Goal: Task Accomplishment & Management: Use online tool/utility

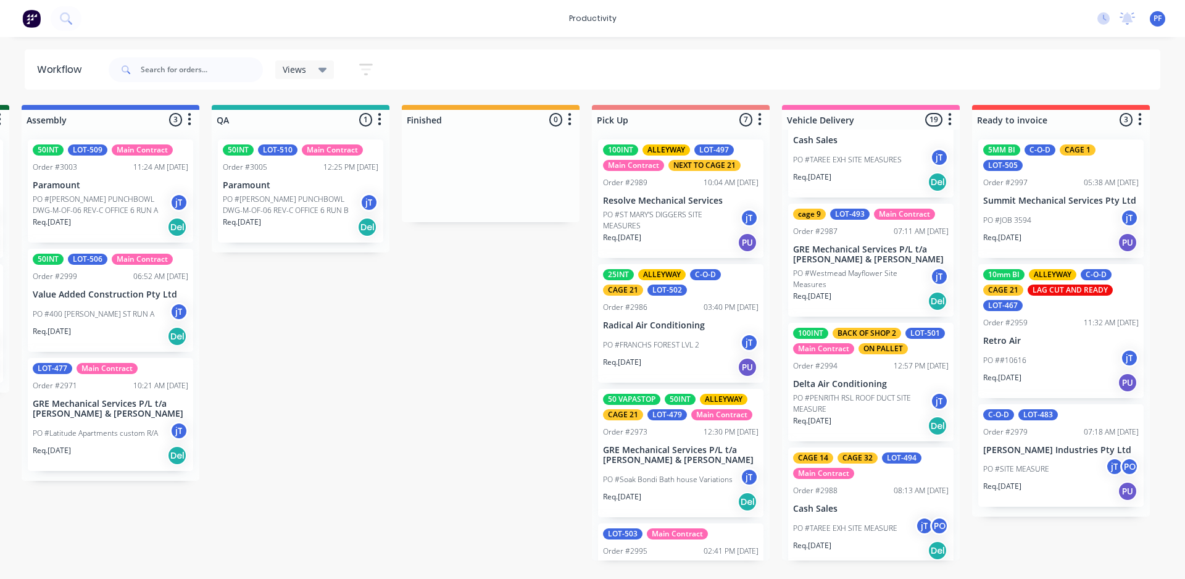
scroll to position [188, 0]
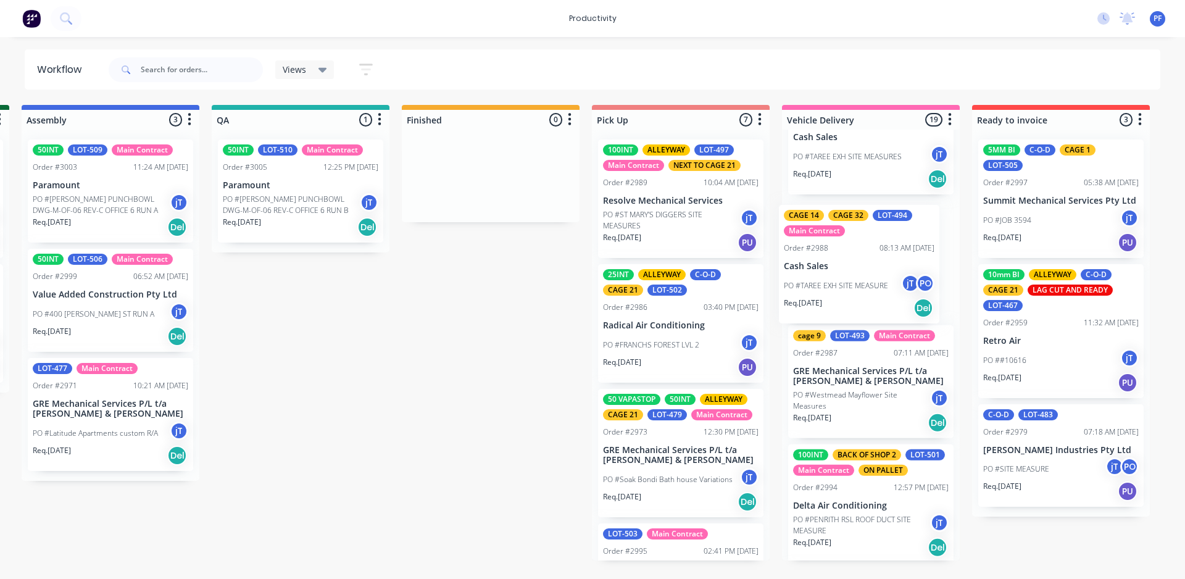
drag, startPoint x: 848, startPoint y: 512, endPoint x: 838, endPoint y: 260, distance: 252.1
click at [838, 260] on div "100INT BACK OF SHOP 2 cage 13 CAGE 8 LAG CUT AND READY LOT-496 Main Contract Or…" at bounding box center [871, 345] width 178 height 431
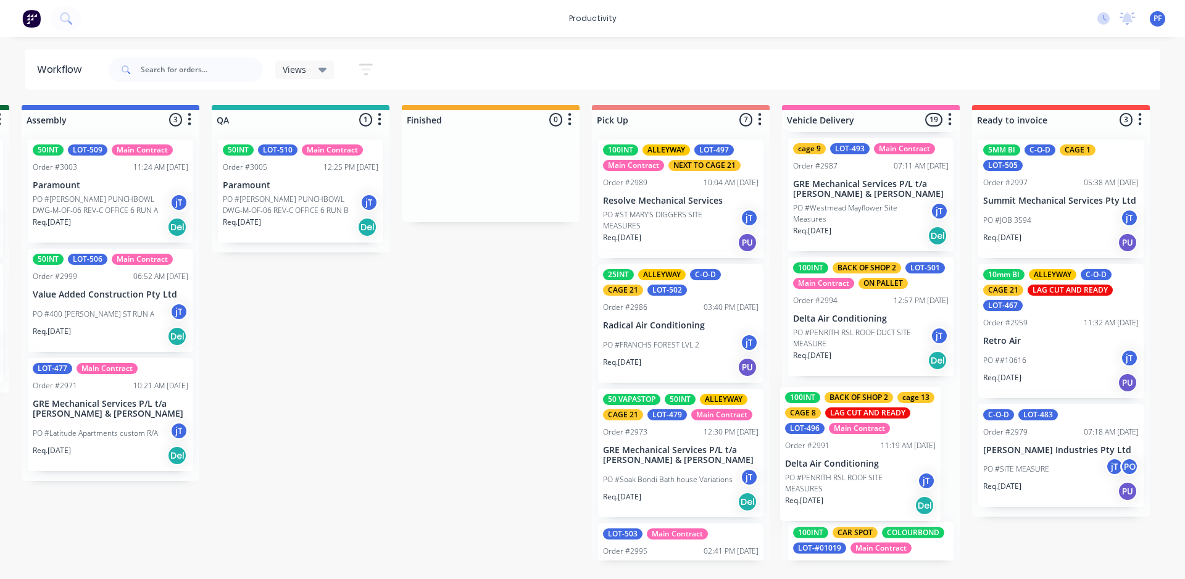
scroll to position [235, 0]
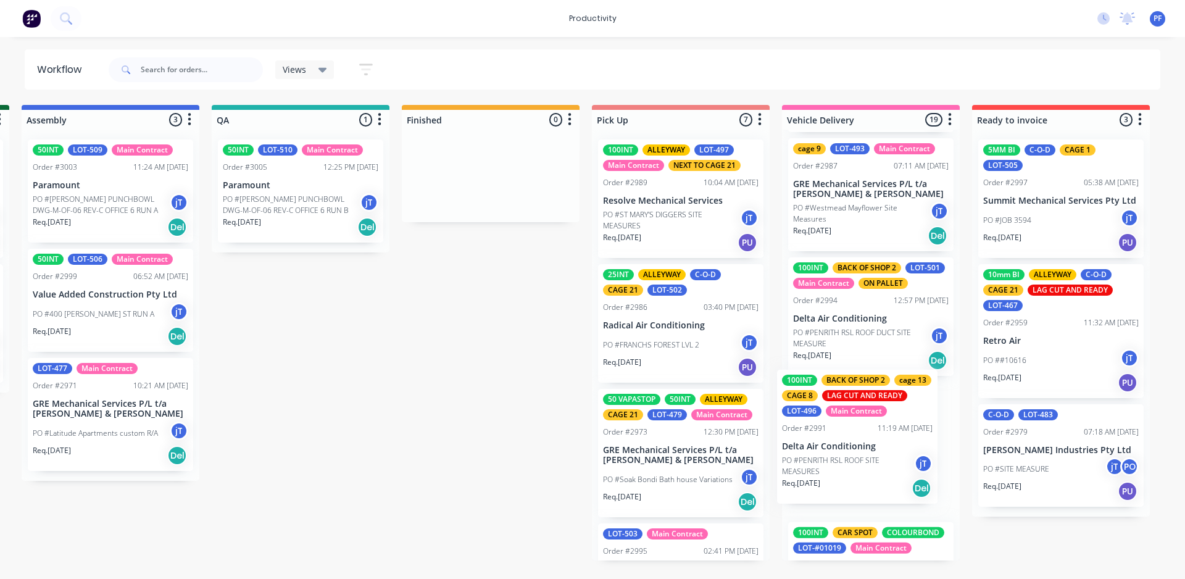
drag, startPoint x: 835, startPoint y: 228, endPoint x: 825, endPoint y: 463, distance: 234.8
click at [825, 463] on div "100INT BACK OF SHOP 2 cage 13 CAGE 8 LAG CUT AND READY LOT-496 Main Contract Or…" at bounding box center [871, 345] width 178 height 431
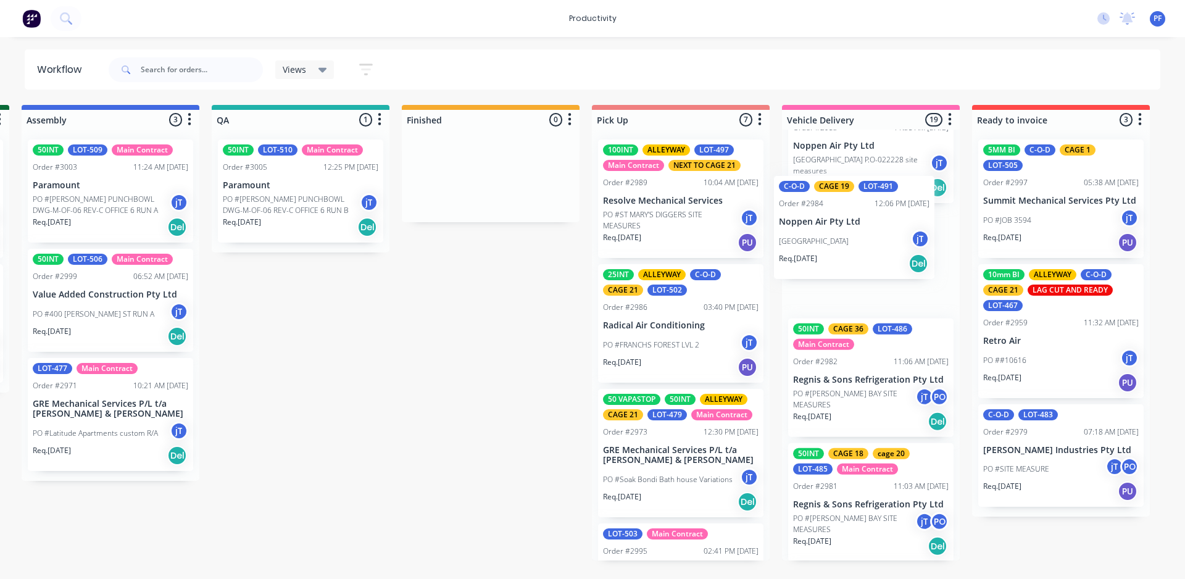
scroll to position [918, 0]
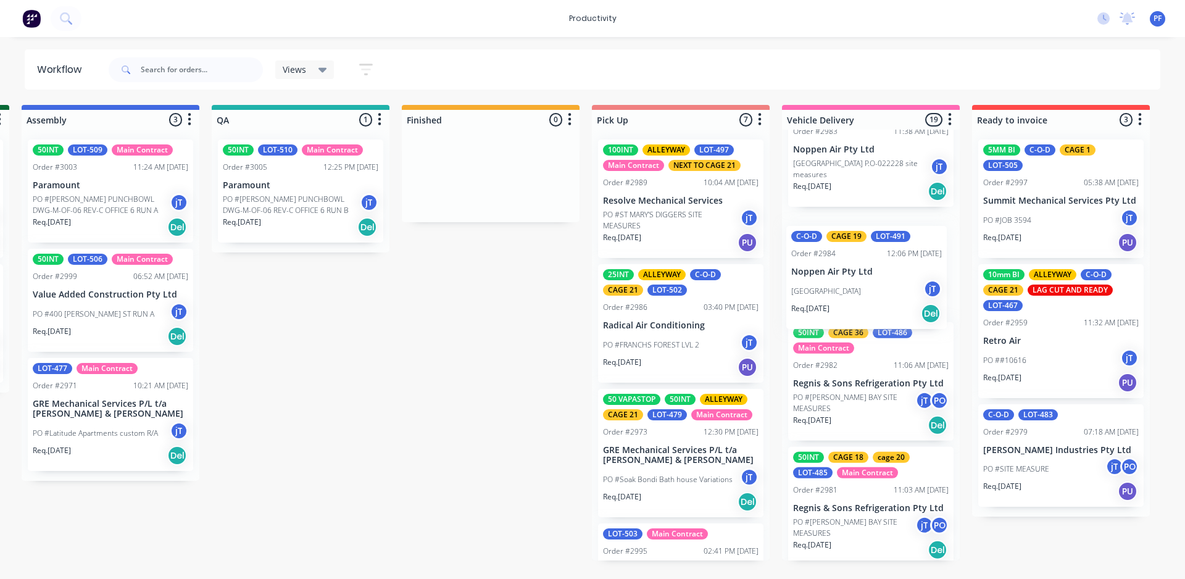
drag, startPoint x: 851, startPoint y: 499, endPoint x: 847, endPoint y: 301, distance: 198.2
click at [847, 301] on div "cage 26 LOT-495 Main Contract Order #2993 12:13 PM 01/10/25 Cash Sales PO #TARE…" at bounding box center [871, 345] width 178 height 431
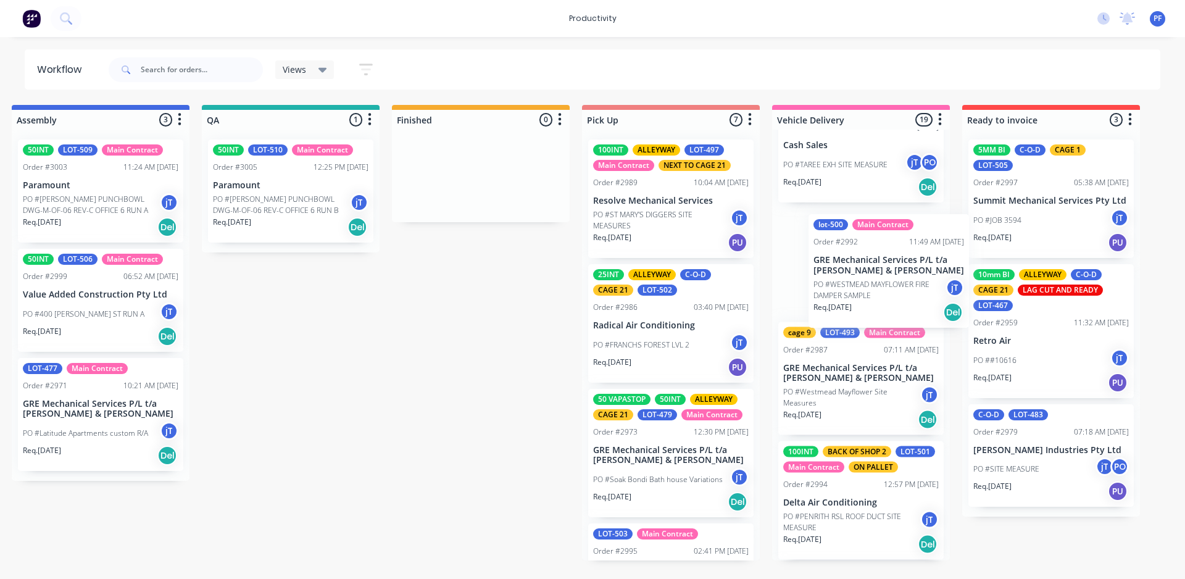
scroll to position [0, 970]
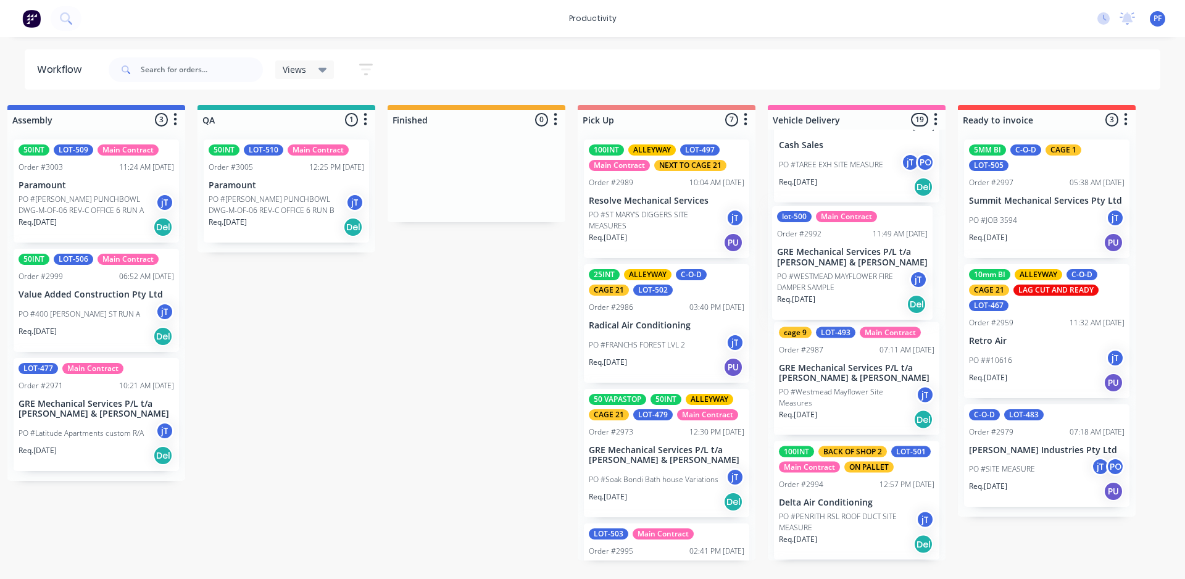
drag, startPoint x: 877, startPoint y: 512, endPoint x: 860, endPoint y: 278, distance: 235.1
click at [860, 278] on div "cage 26 LOT-495 Main Contract Order #2993 12:13 PM 01/10/25 Cash Sales PO #TARE…" at bounding box center [857, 345] width 178 height 431
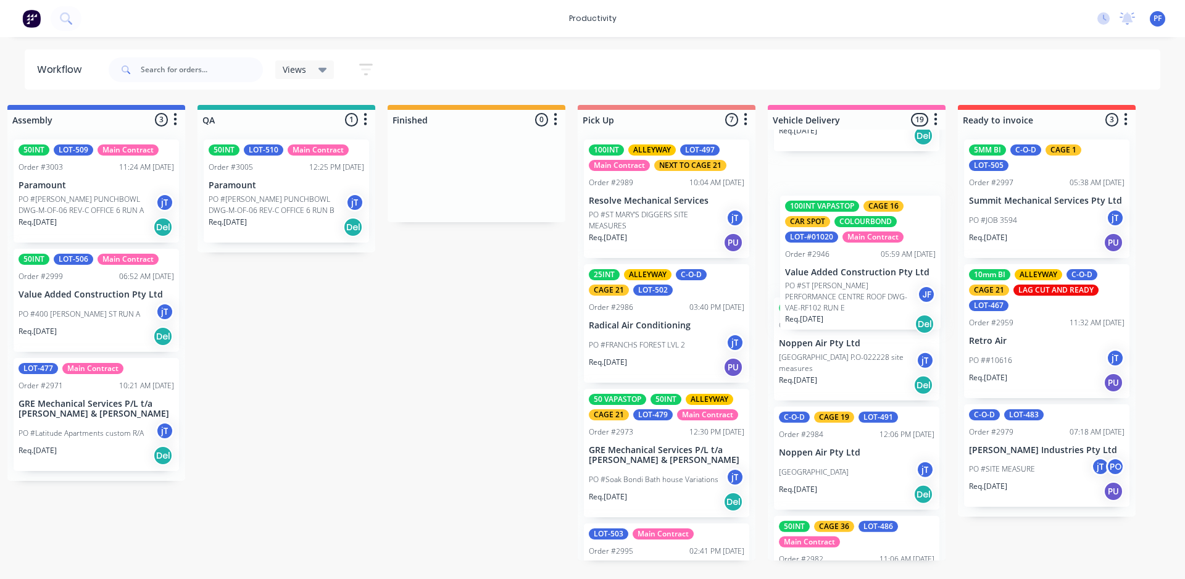
scroll to position [842, 0]
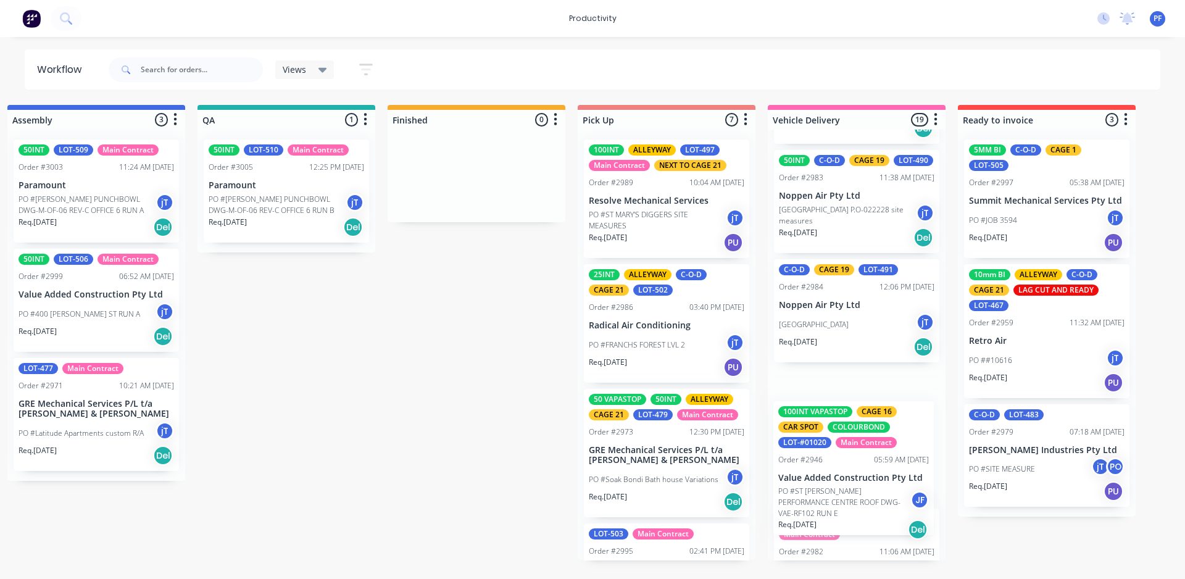
drag, startPoint x: 827, startPoint y: 253, endPoint x: 823, endPoint y: 489, distance: 235.8
click at [826, 496] on div "cage 26 LOT-495 Main Contract Order #2993 12:13 PM 01/10/25 Cash Sales PO #TARE…" at bounding box center [857, 345] width 178 height 431
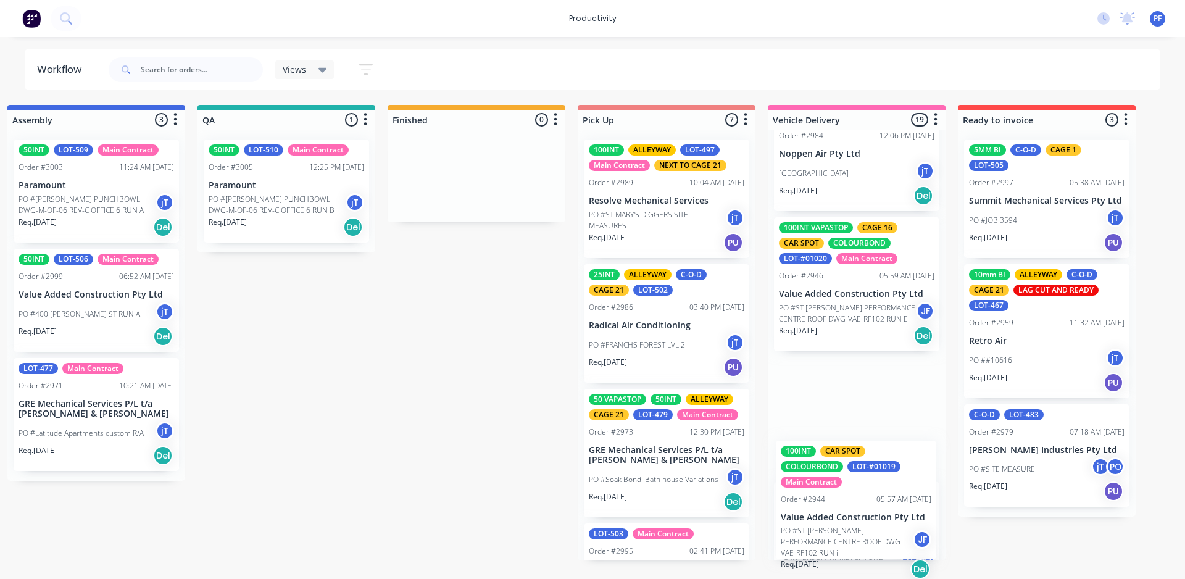
scroll to position [888, 0]
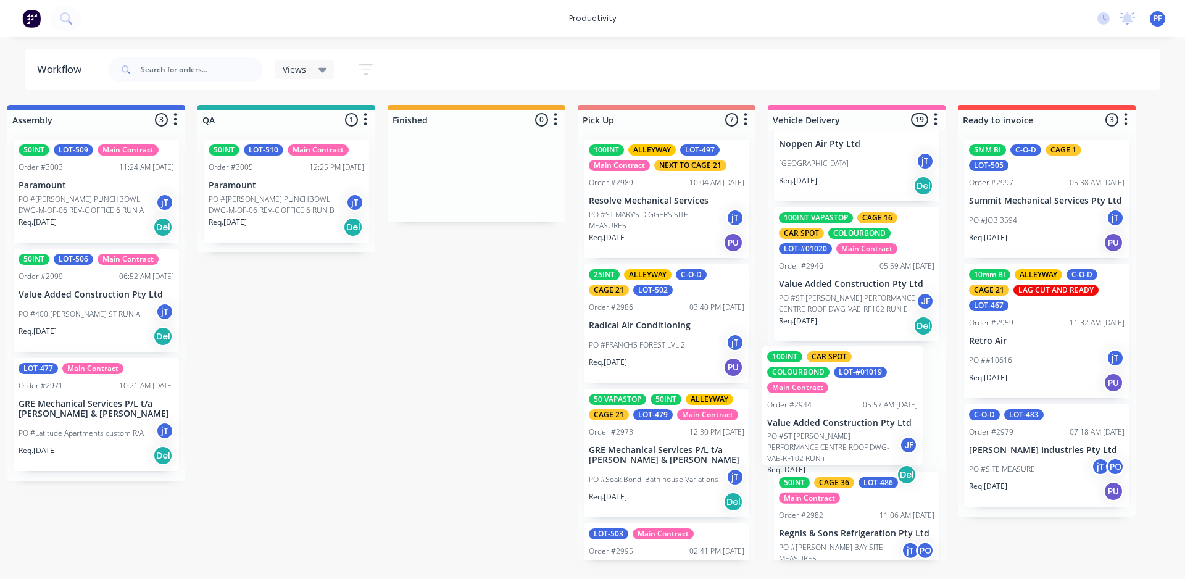
drag, startPoint x: 810, startPoint y: 215, endPoint x: 801, endPoint y: 420, distance: 205.1
click at [801, 420] on div "cage 26 LOT-495 Main Contract Order #2993 12:13 PM 01/10/25 Cash Sales PO #TARE…" at bounding box center [857, 345] width 178 height 431
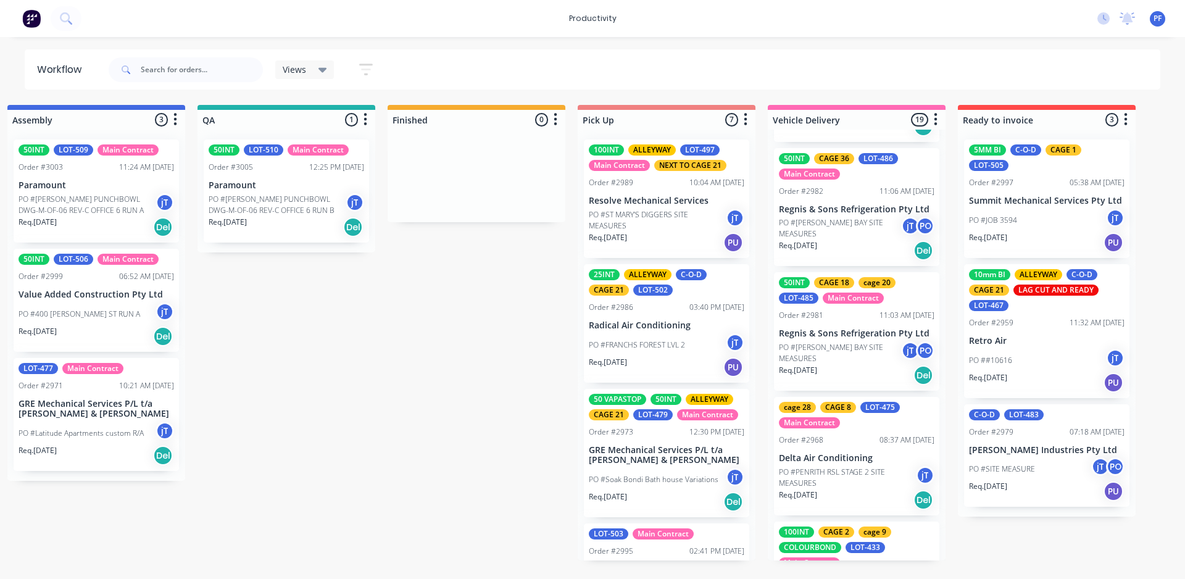
scroll to position [1258, 0]
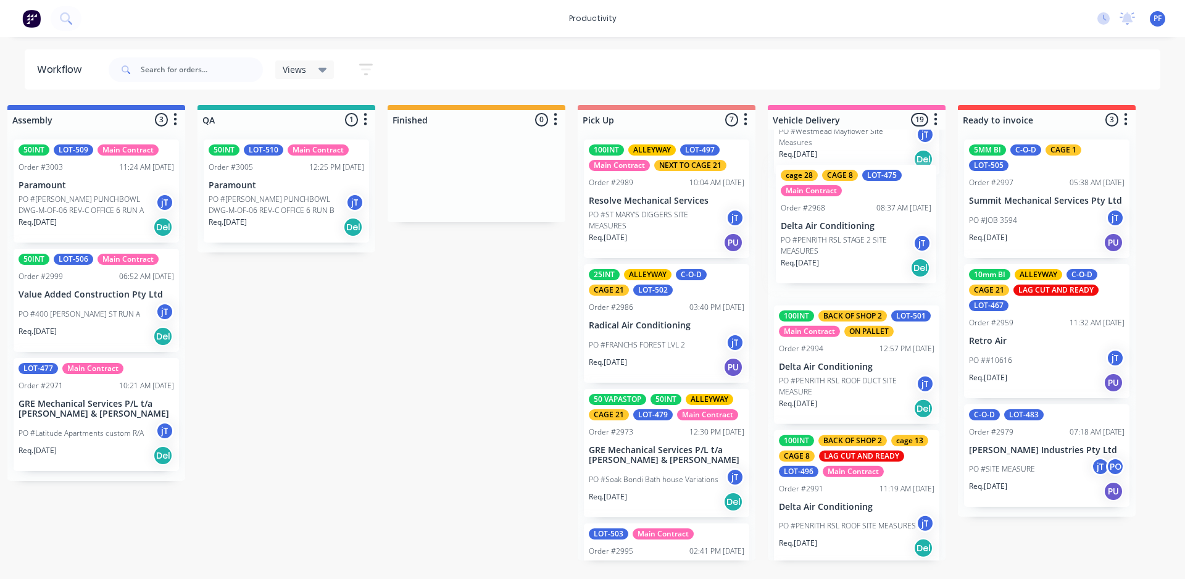
drag, startPoint x: 841, startPoint y: 462, endPoint x: 842, endPoint y: 256, distance: 206.2
click at [842, 256] on div "cage 26 LOT-495 Main Contract Order #2993 12:13 PM 01/10/25 Cash Sales PO #TARE…" at bounding box center [857, 345] width 178 height 431
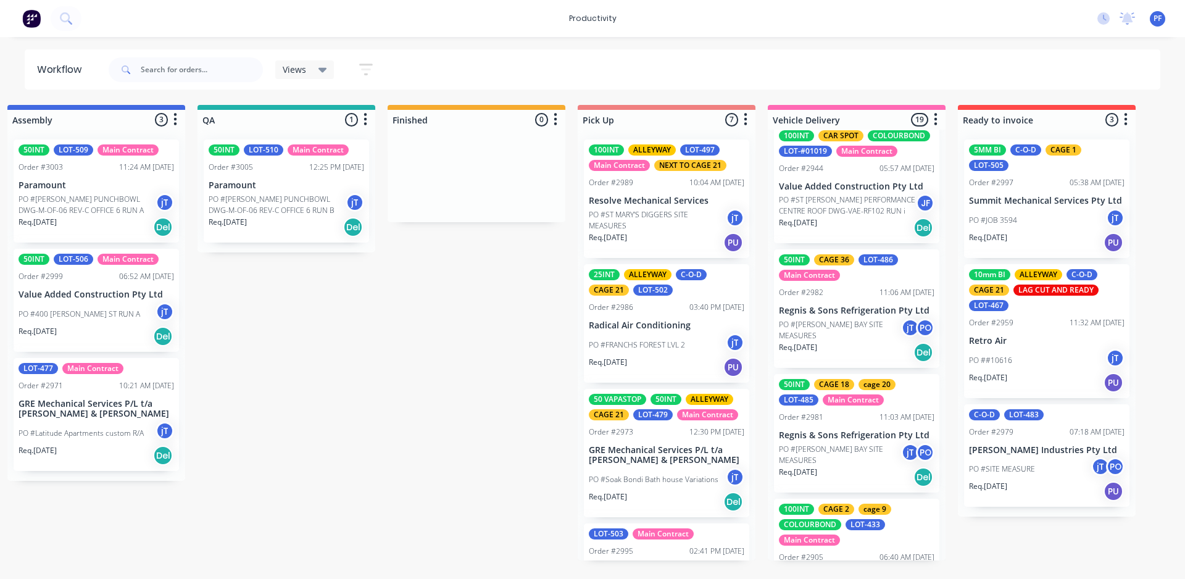
scroll to position [1231, 0]
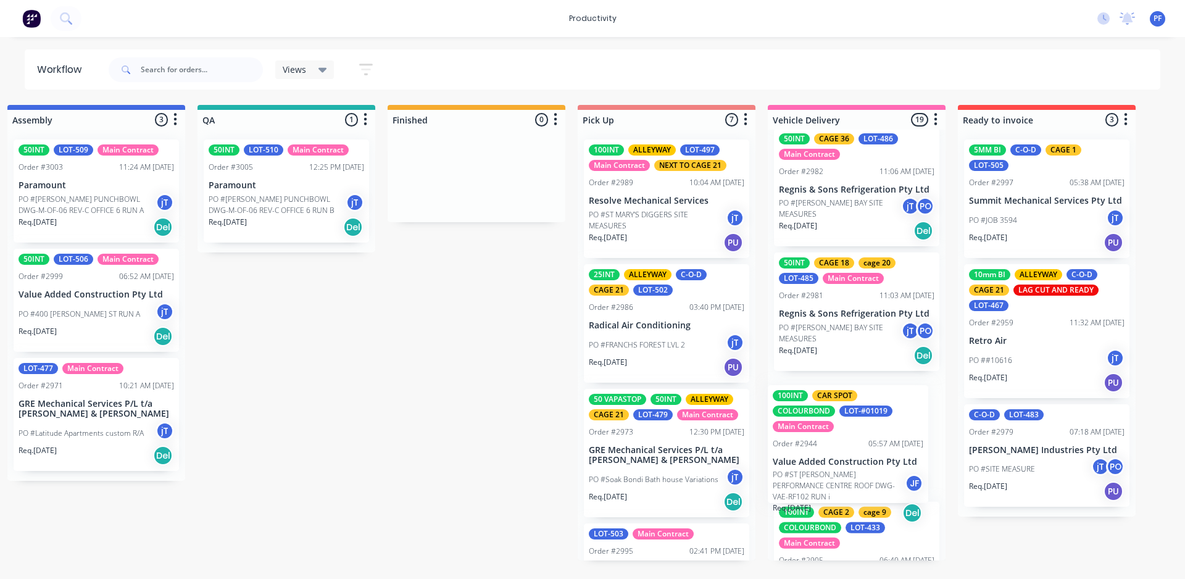
drag, startPoint x: 822, startPoint y: 230, endPoint x: 815, endPoint y: 473, distance: 243.9
click at [817, 476] on div "cage 26 LOT-495 Main Contract Order #2993 12:13 PM 01/10/25 Cash Sales PO #TARE…" at bounding box center [857, 345] width 178 height 431
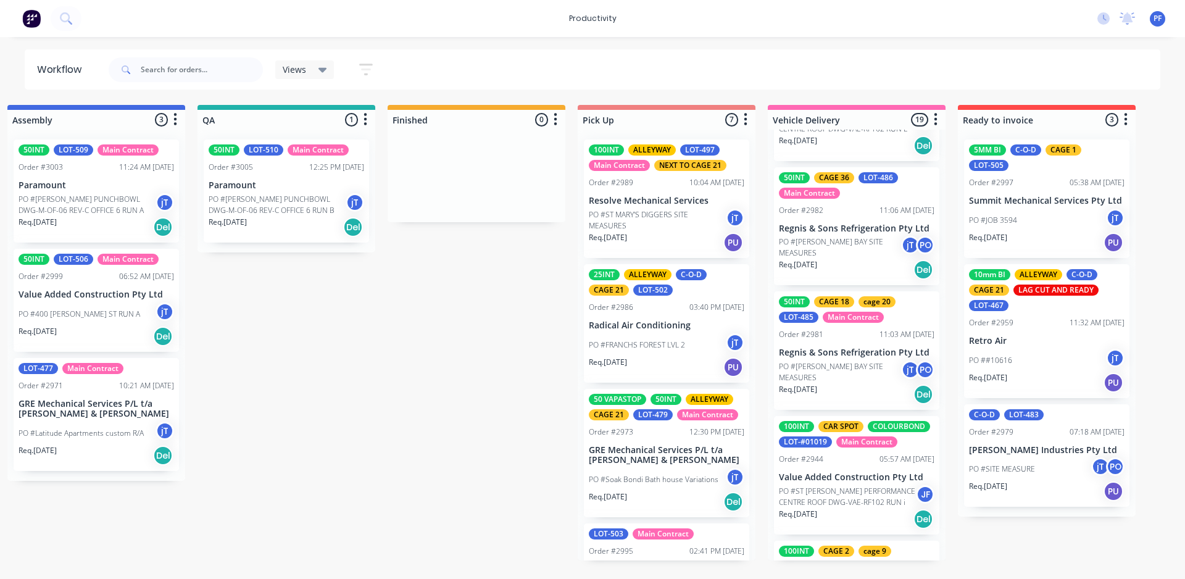
scroll to position [1046, 0]
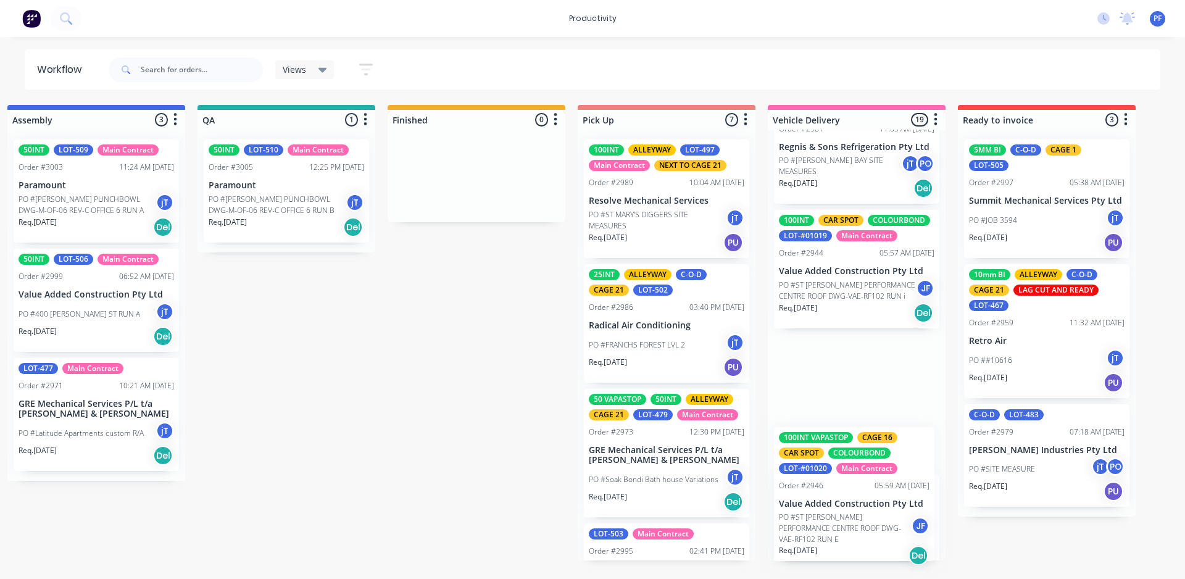
drag, startPoint x: 818, startPoint y: 286, endPoint x: 818, endPoint y: 480, distance: 193.8
click at [818, 524] on div "cage 26 LOT-495 Main Contract Order #2993 12:13 PM 01/10/25 Cash Sales PO #TARE…" at bounding box center [857, 345] width 178 height 431
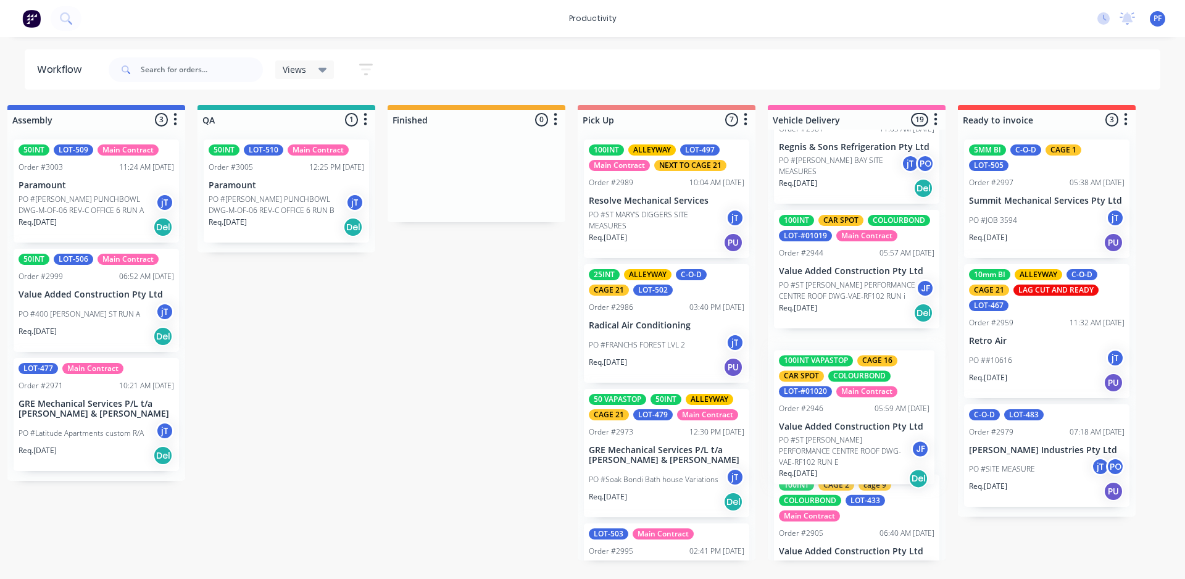
scroll to position [1259, 0]
drag, startPoint x: 818, startPoint y: 480, endPoint x: 828, endPoint y: 455, distance: 26.4
click at [828, 455] on div "cage 26 LOT-495 Main Contract Order #2993 12:13 PM 01/10/25 Cash Sales PO #TARE…" at bounding box center [857, 345] width 178 height 431
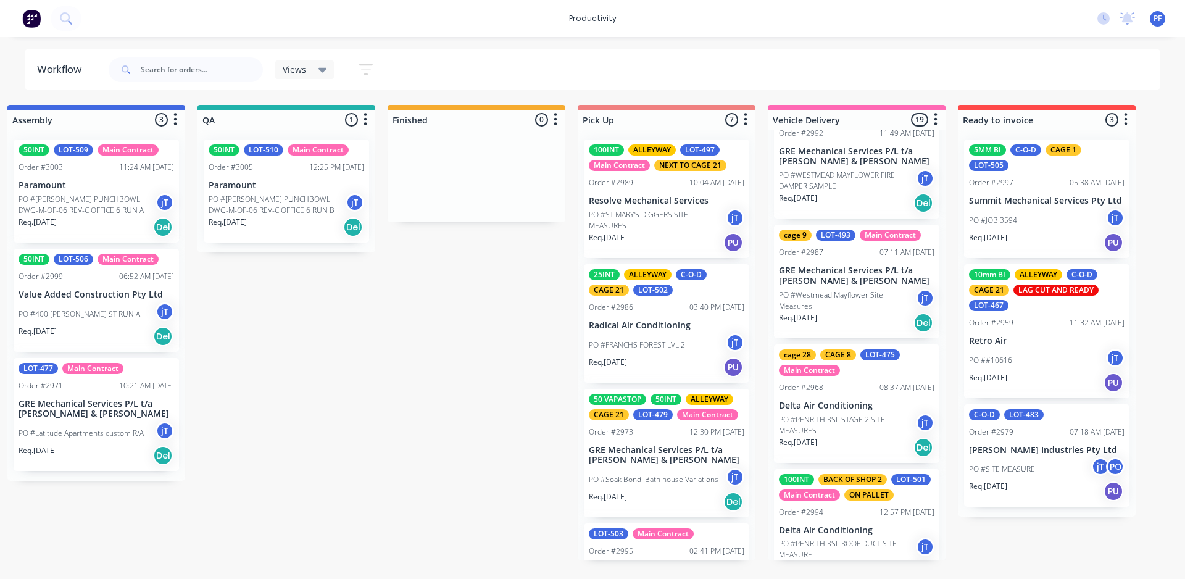
scroll to position [206, 0]
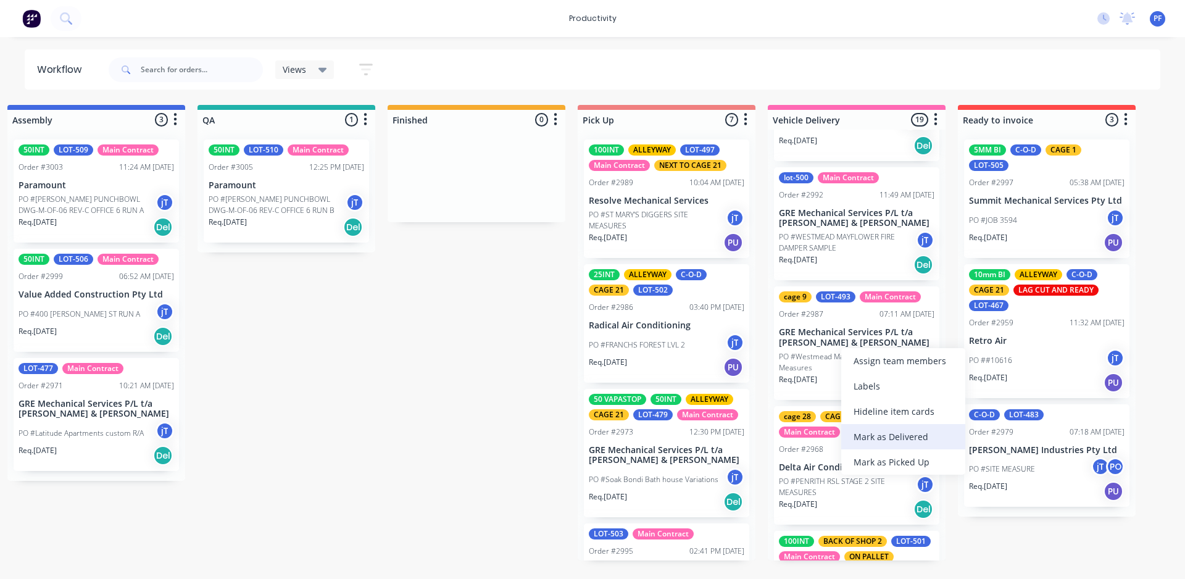
click at [897, 435] on div "Mark as Delivered" at bounding box center [903, 436] width 124 height 25
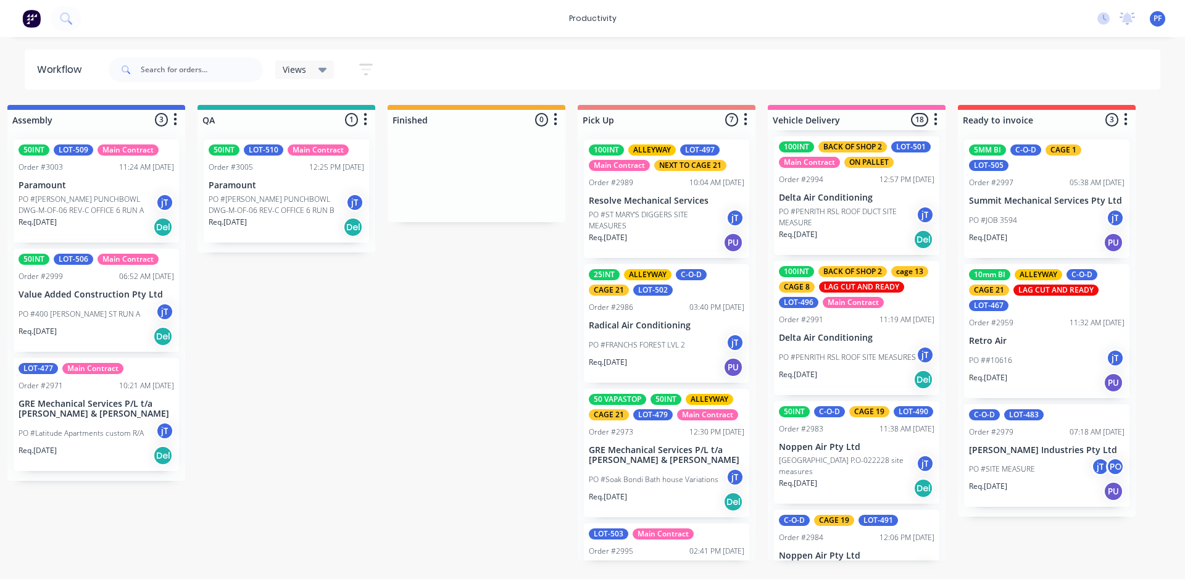
scroll to position [494, 0]
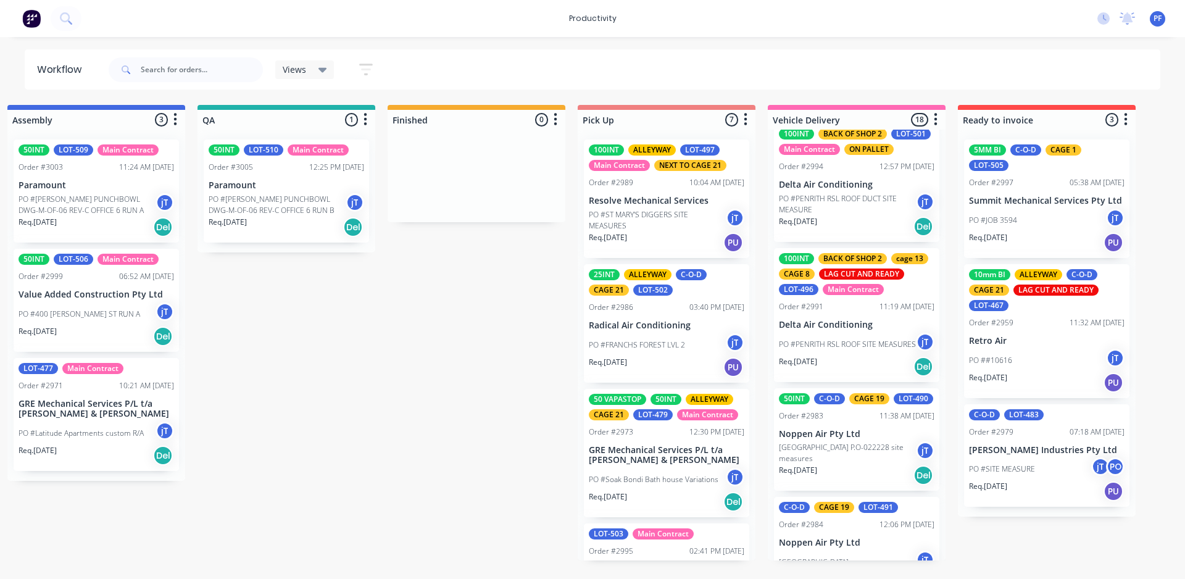
click at [319, 69] on icon at bounding box center [322, 70] width 9 height 5
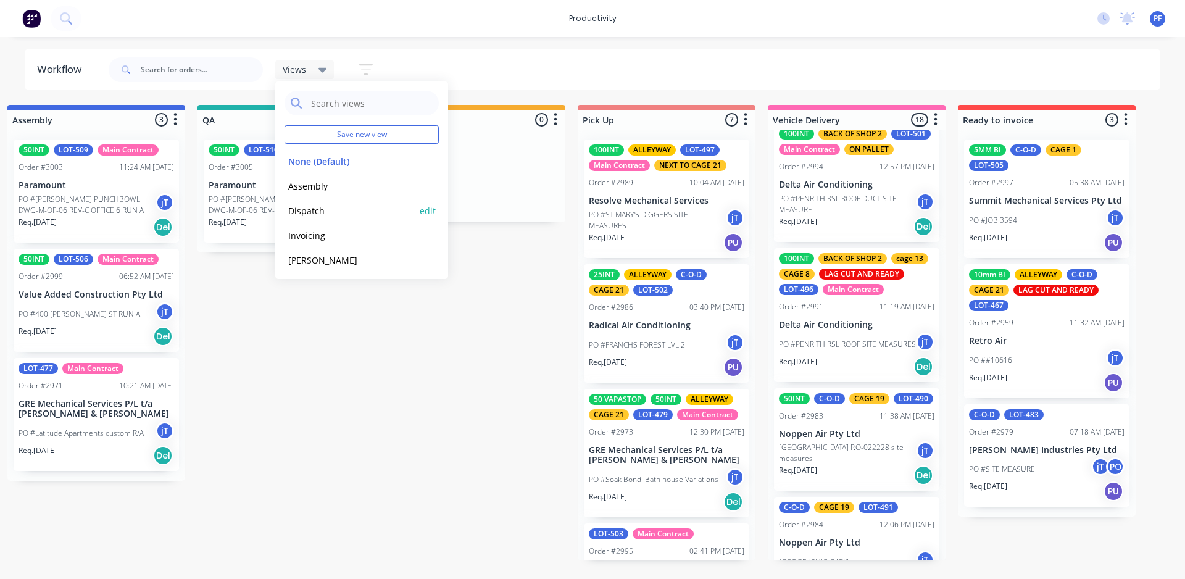
click at [332, 209] on button "Dispatch" at bounding box center [350, 211] width 131 height 14
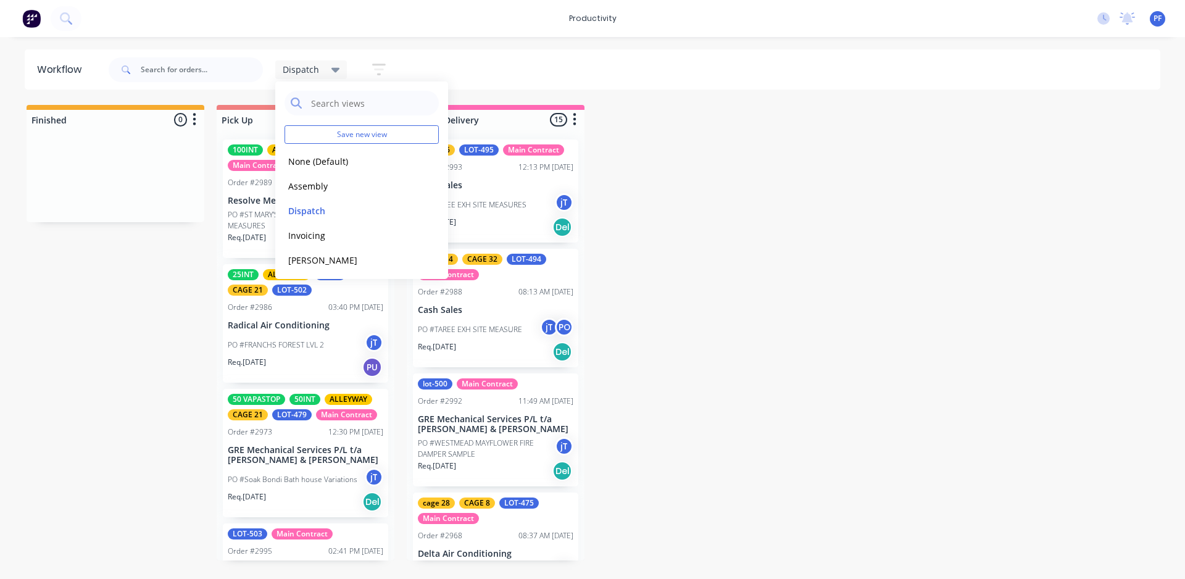
click at [783, 278] on div "Finished 0 Pick Up 6 100INT ALLEYWAY LOT-497 Main Contract NEXT TO CAGE 21 Orde…" at bounding box center [1199, 333] width 2416 height 456
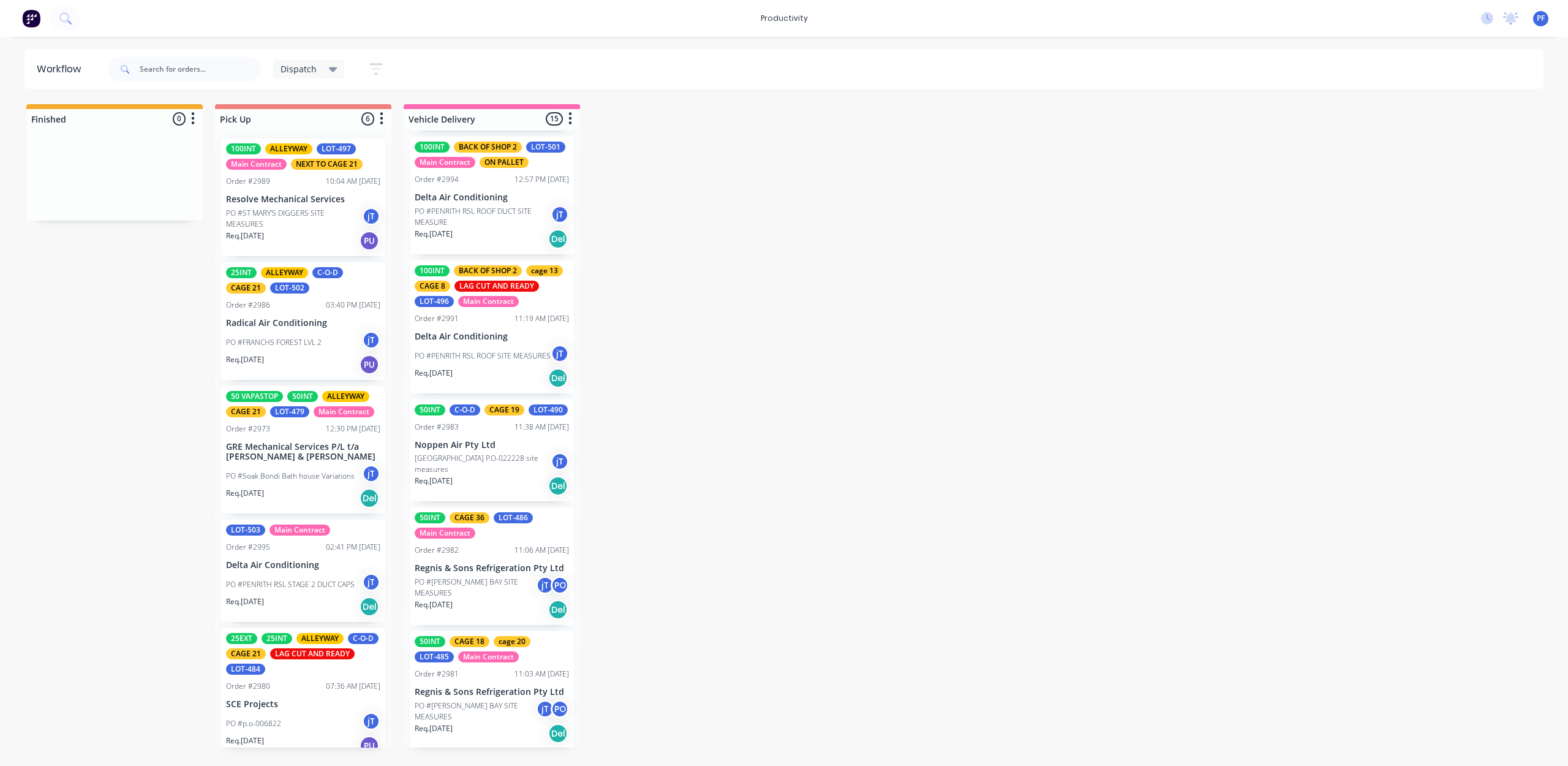
scroll to position [481, 0]
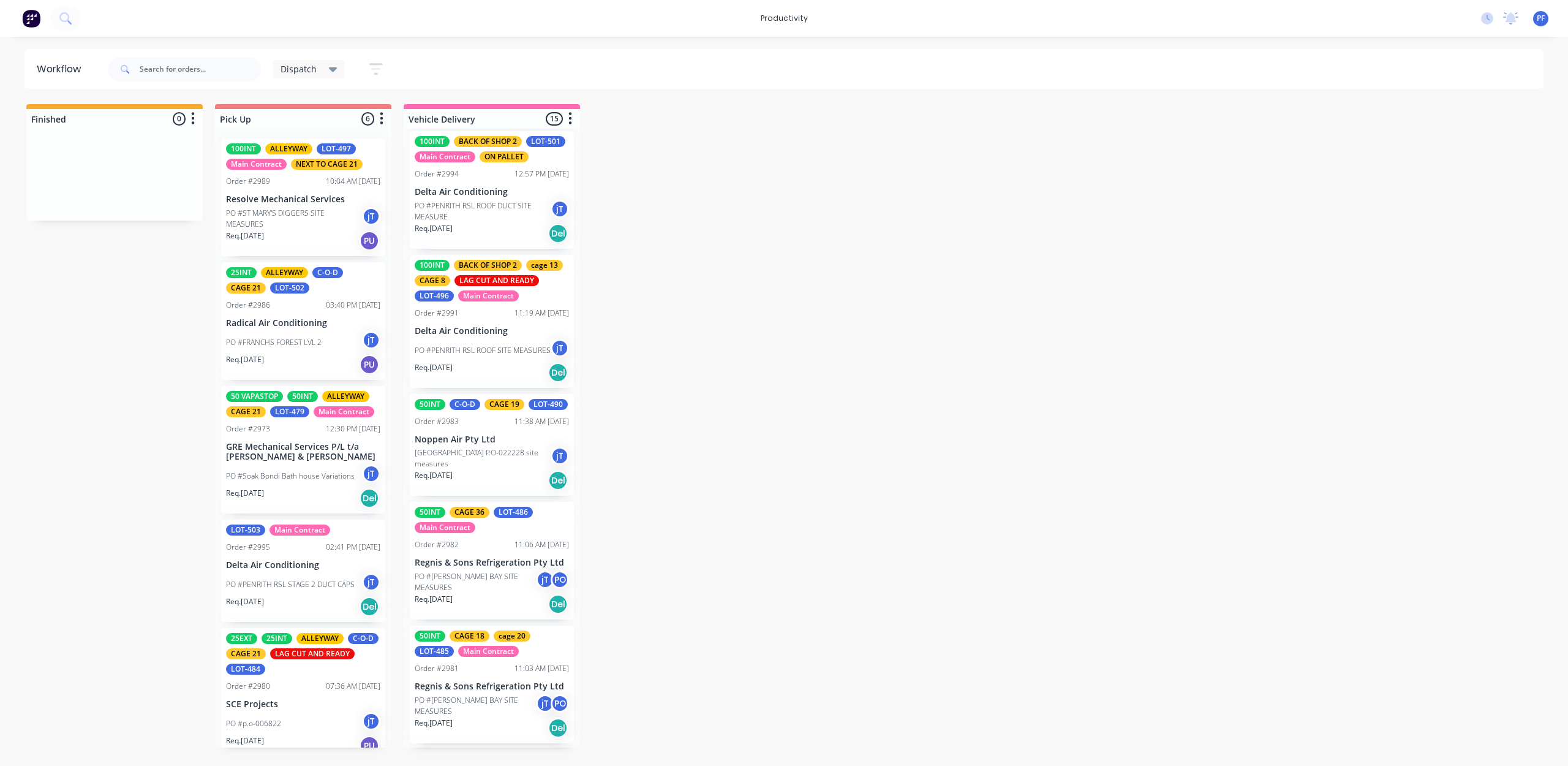
drag, startPoint x: 393, startPoint y: 258, endPoint x: 391, endPoint y: 278, distance: 20.1
click at [390, 279] on div "Finished 0 Pick Up 6 100INT ALLEYWAY LOT-497 Main Contract NEXT TO CAGE 21 Orde…" at bounding box center [1190, 426] width 2398 height 643
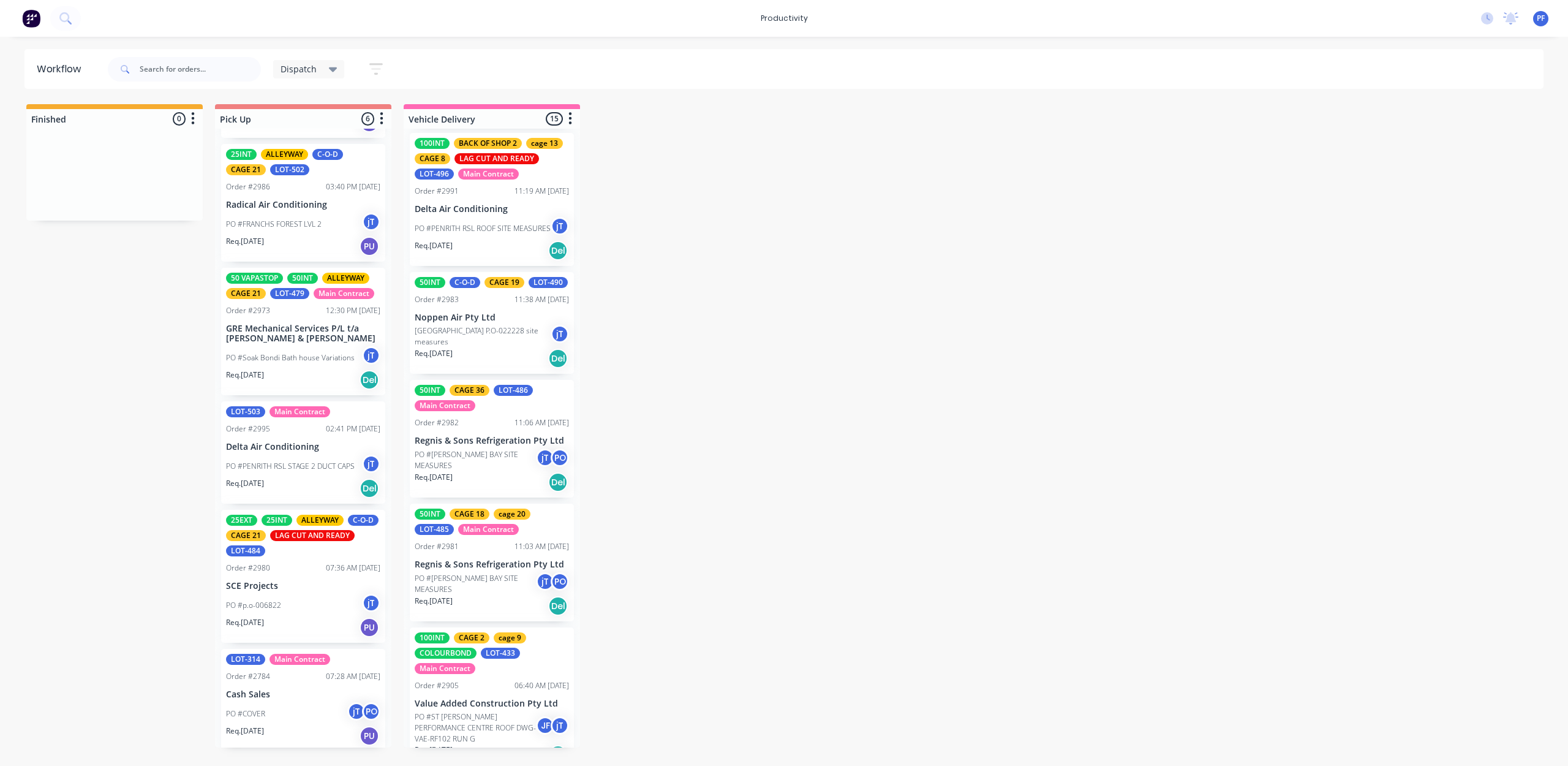
scroll to position [605, 0]
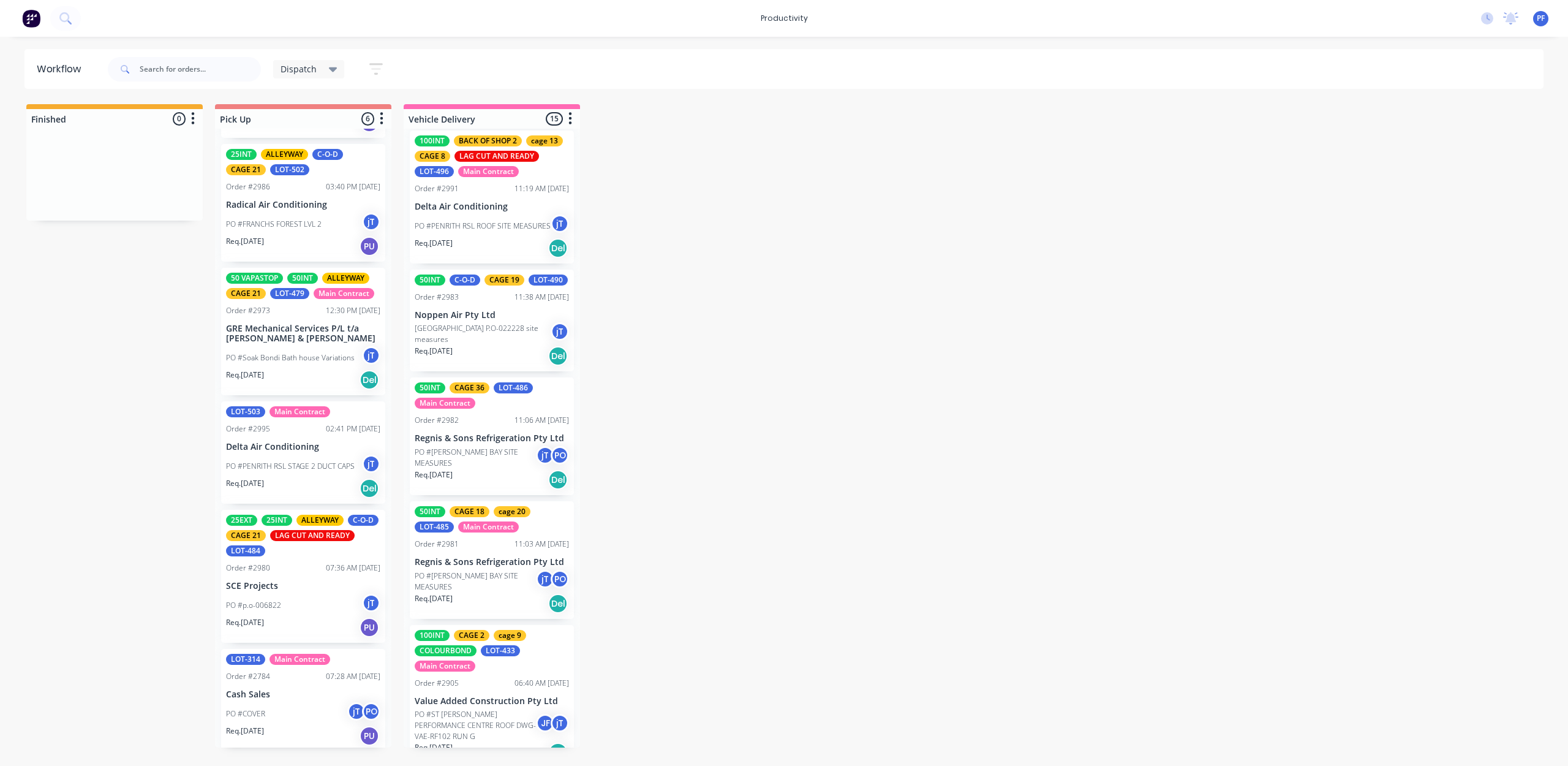
click at [579, 378] on div "Finished 0 Pick Up 6 100INT ALLEYWAY LOT-497 Main Contract NEXT TO CAGE 21 Orde…" at bounding box center [1190, 426] width 2398 height 643
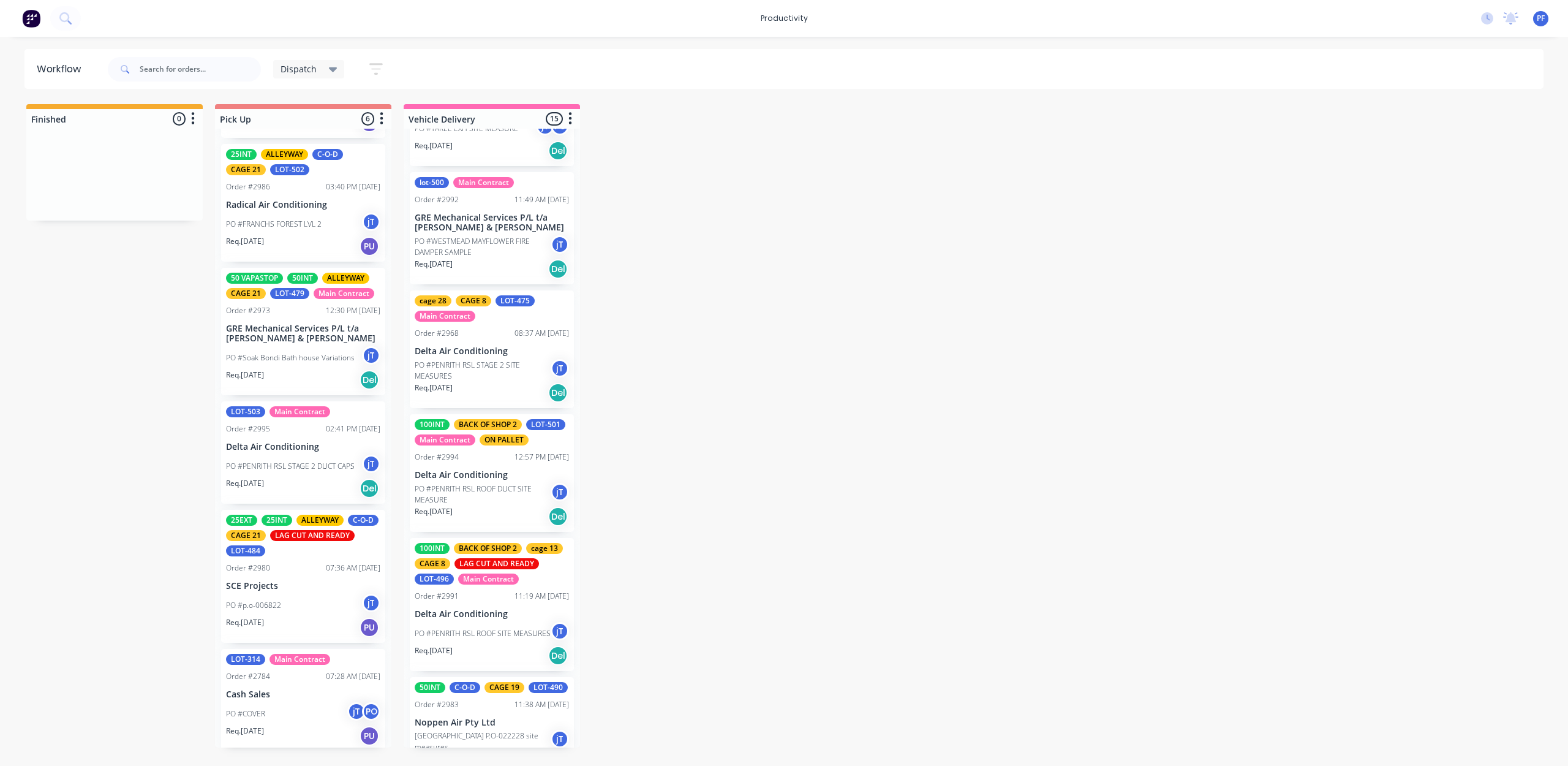
scroll to position [0, 0]
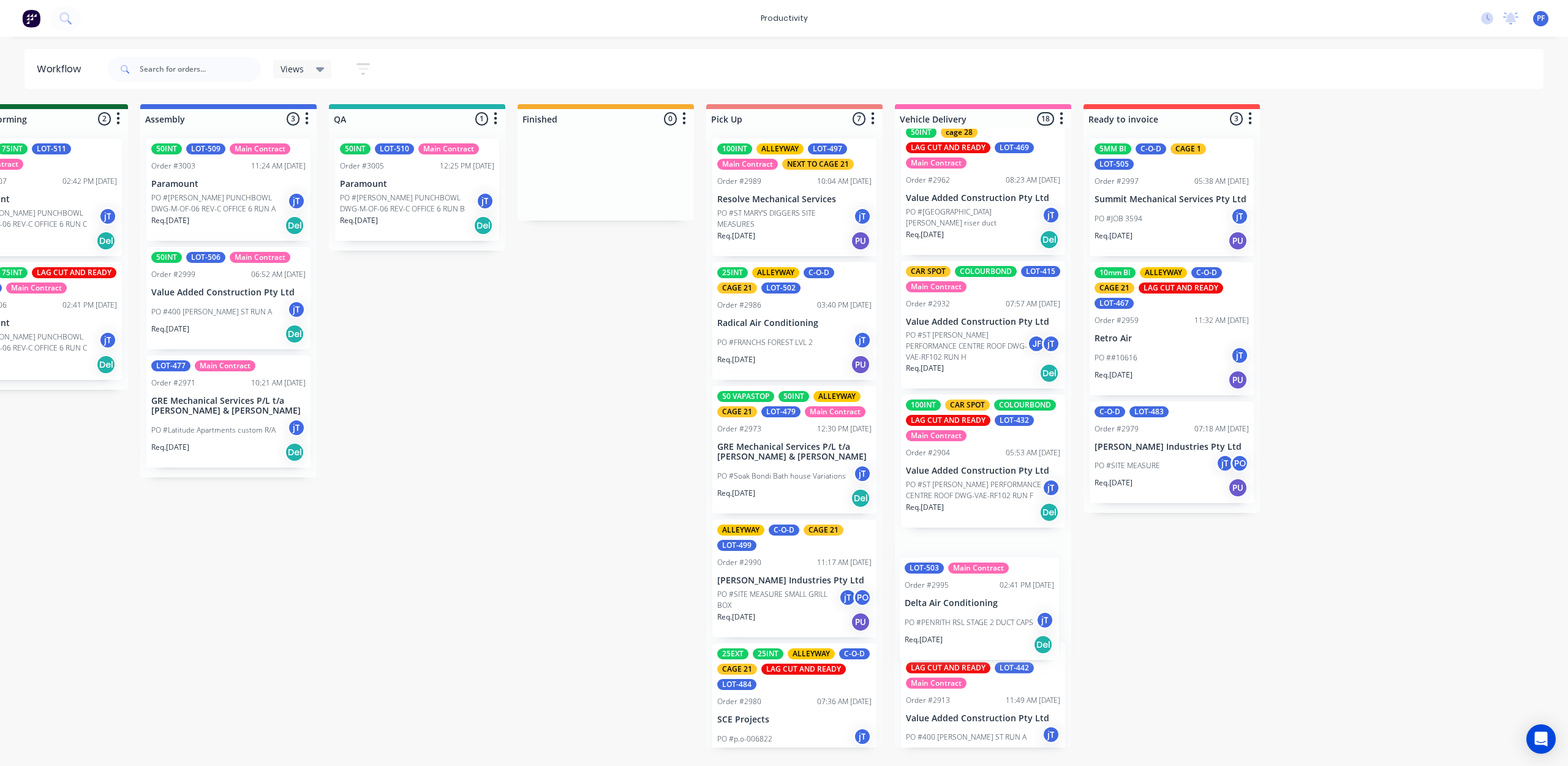
scroll to position [1629, 0]
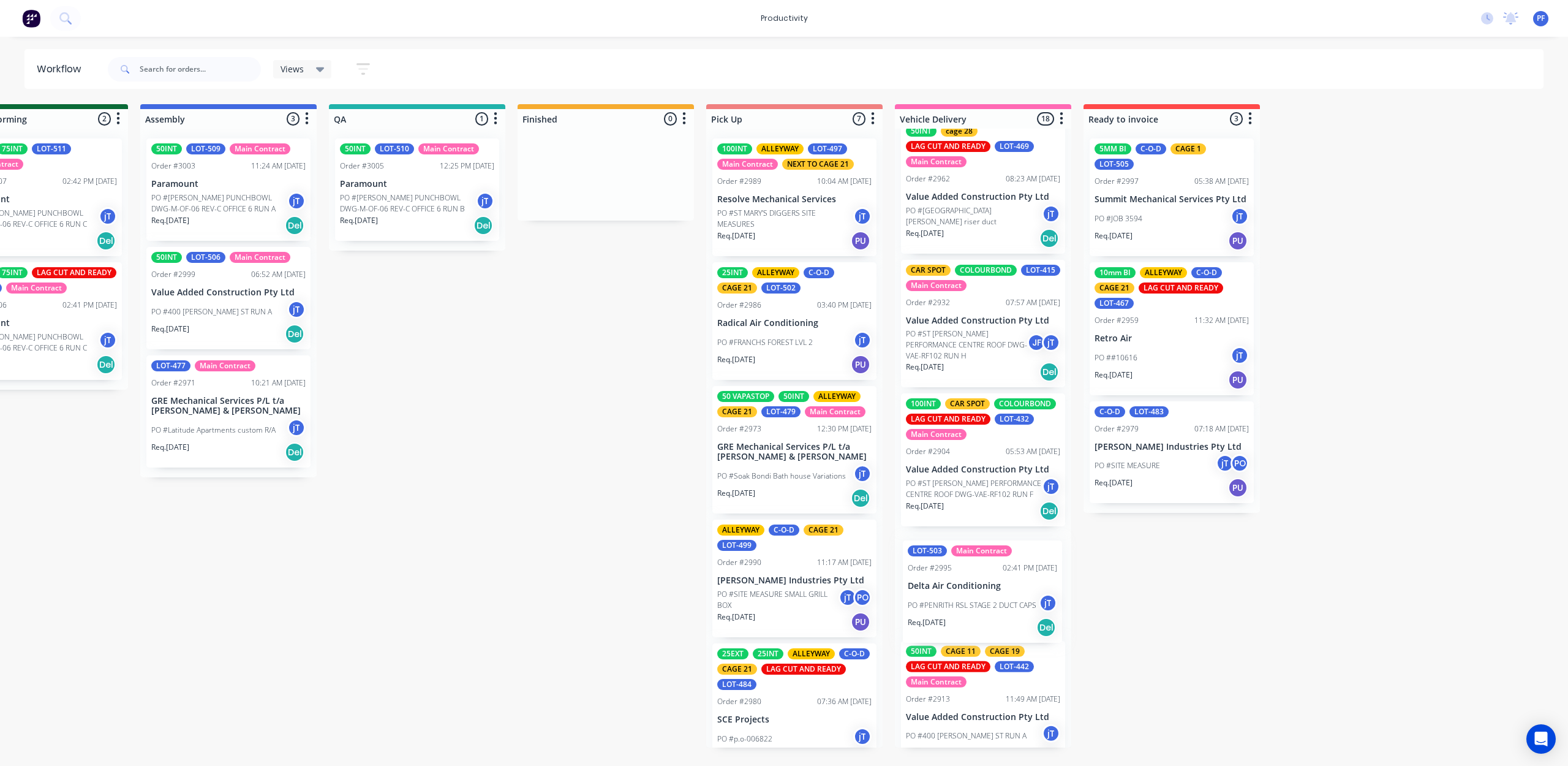
drag, startPoint x: 768, startPoint y: 595, endPoint x: 964, endPoint y: 612, distance: 196.7
click at [964, 612] on div "Submitted 36 Order #240 10:47 AM [DATE] Retro Air PO #Freshwater Apts PO Req. […" at bounding box center [360, 426] width 2398 height 643
drag, startPoint x: 964, startPoint y: 612, endPoint x: 971, endPoint y: 605, distance: 9.9
click at [1023, 699] on div "Mark as Delivered" at bounding box center [1032, 699] width 123 height 25
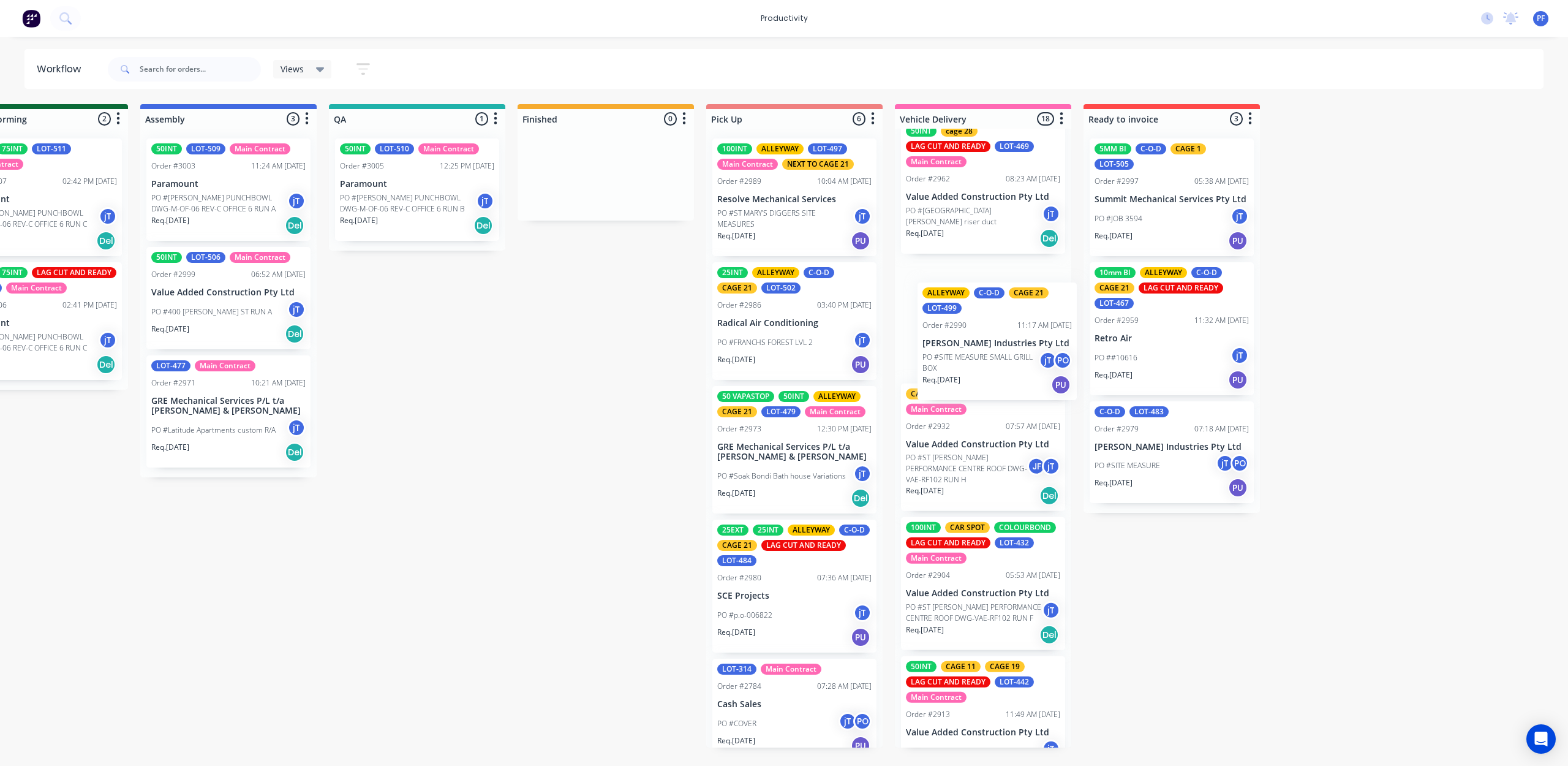
scroll to position [1624, 0]
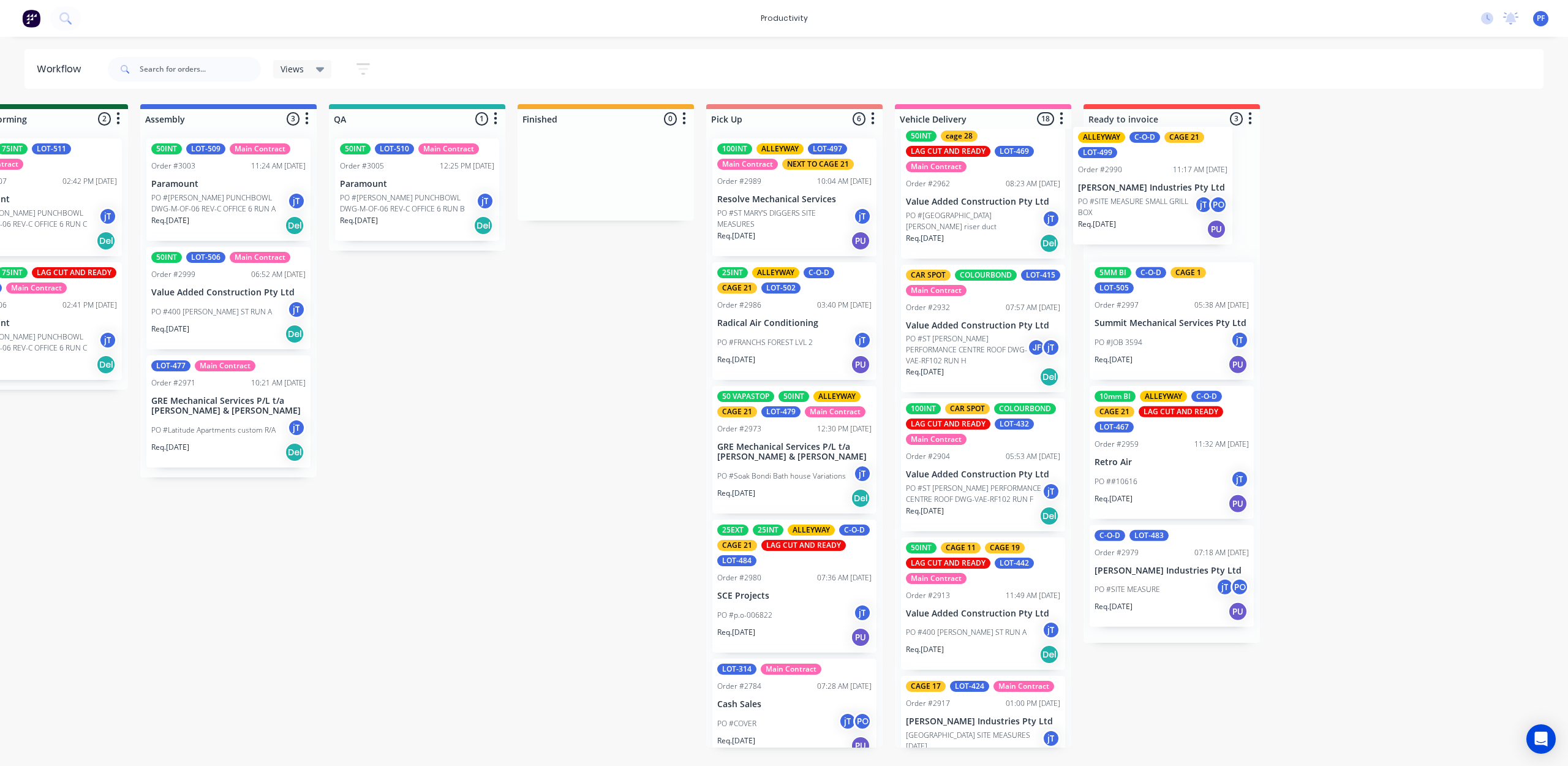
drag, startPoint x: 769, startPoint y: 592, endPoint x: 1133, endPoint y: 196, distance: 537.9
click at [1133, 196] on div "Submitted 36 Order #240 10:47 AM [DATE] Retro Air PO #Freshwater Apts PO Req. […" at bounding box center [360, 426] width 2398 height 643
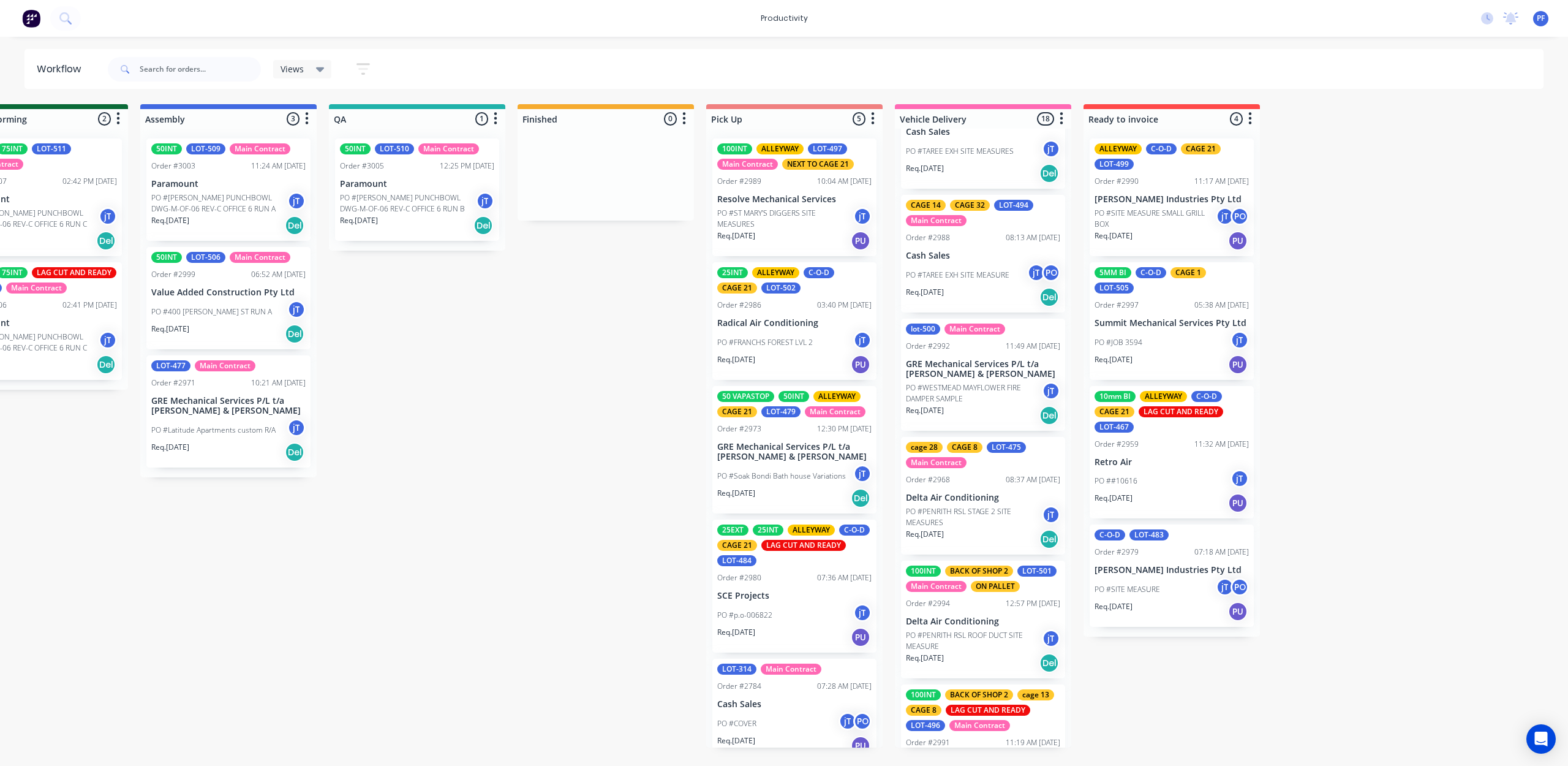
scroll to position [81, 0]
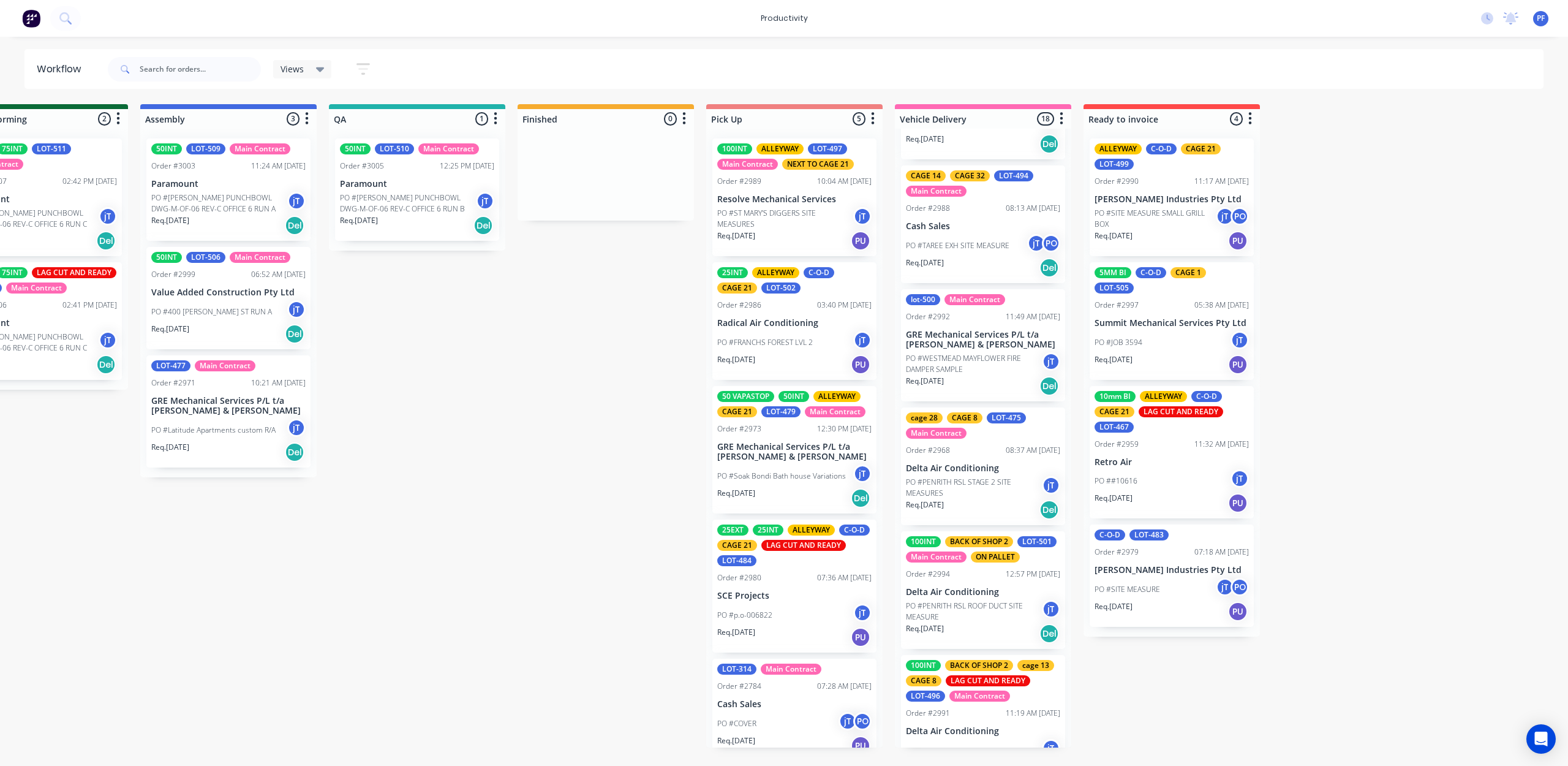
click at [1007, 444] on div "cage 28 CAGE 8 LOT-475 Main Contract Order #2968 08:37 AM [DATE] Delta Air Cond…" at bounding box center [982, 465] width 164 height 118
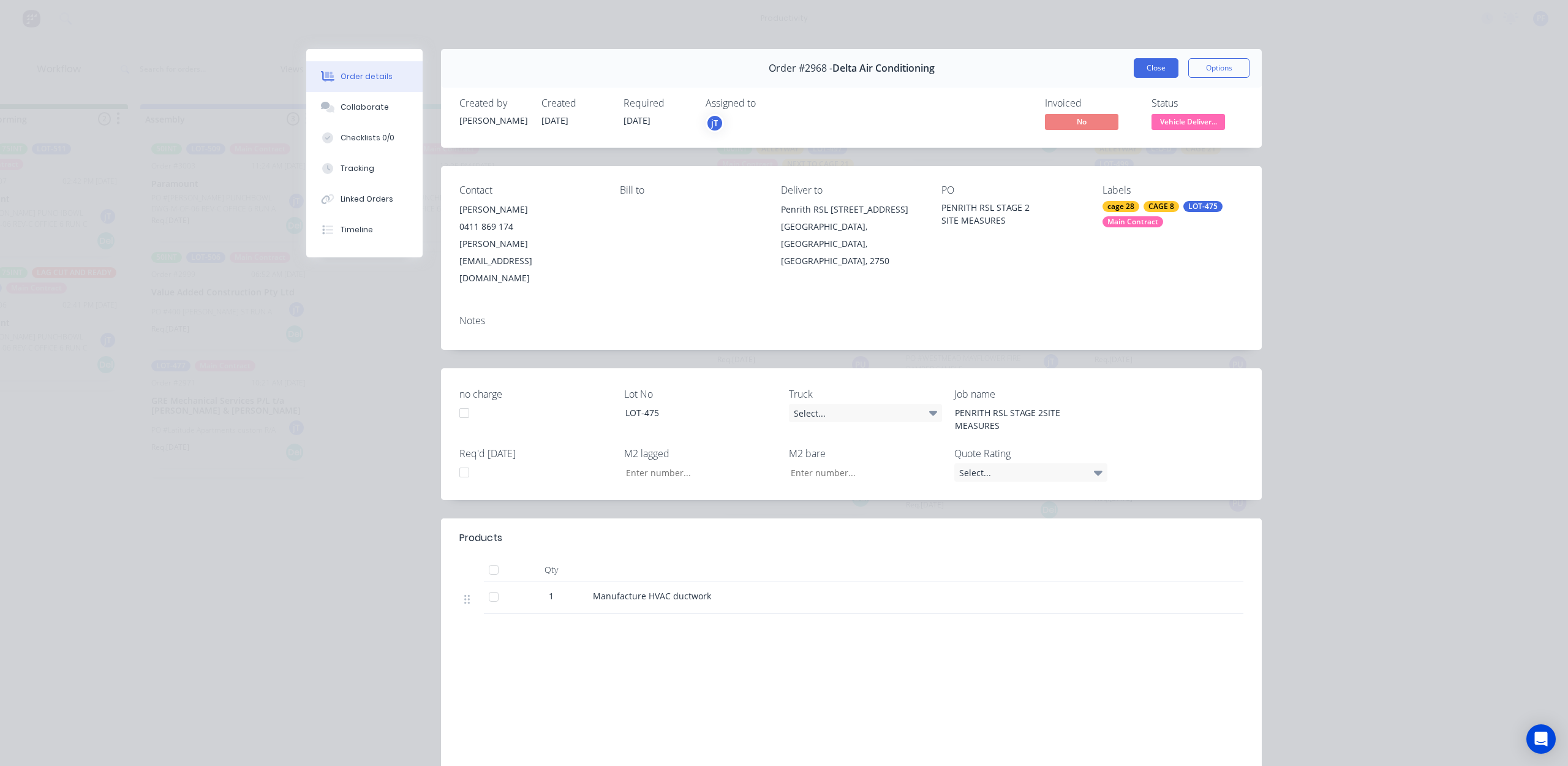
click at [1154, 66] on button "Close" at bounding box center [1156, 68] width 45 height 20
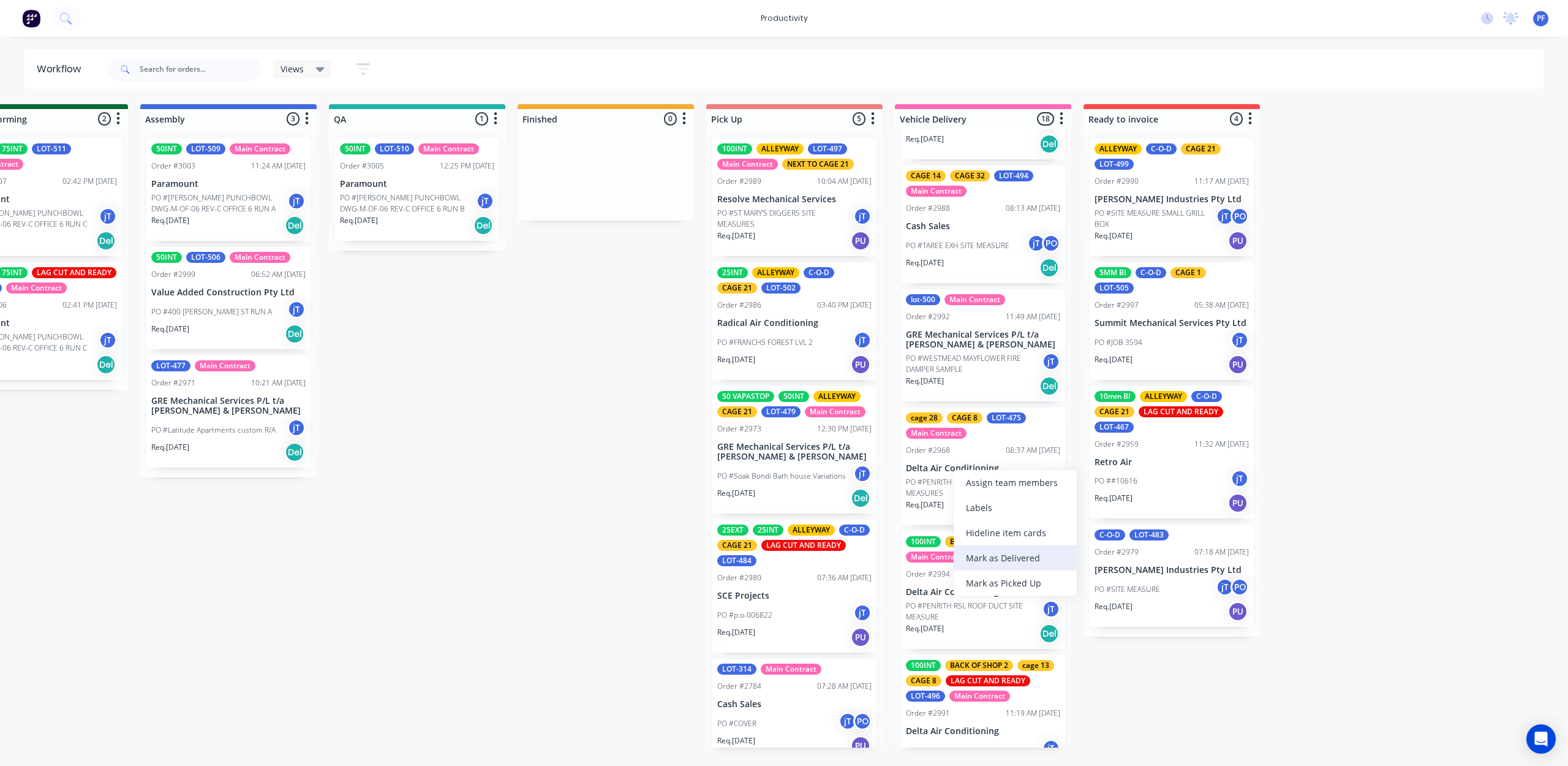
click at [1031, 557] on div "Mark as Delivered" at bounding box center [1015, 557] width 123 height 25
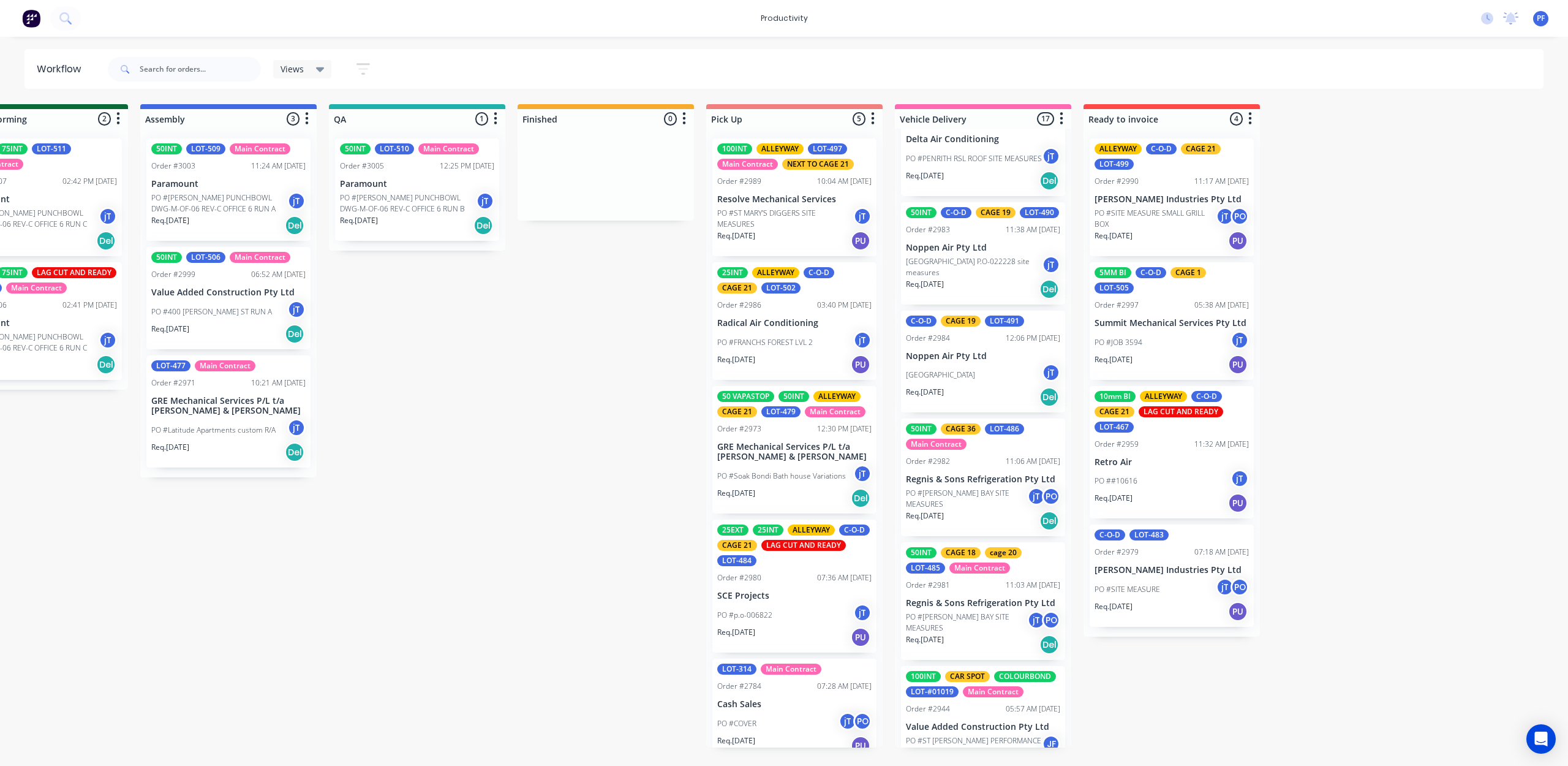
scroll to position [572, 0]
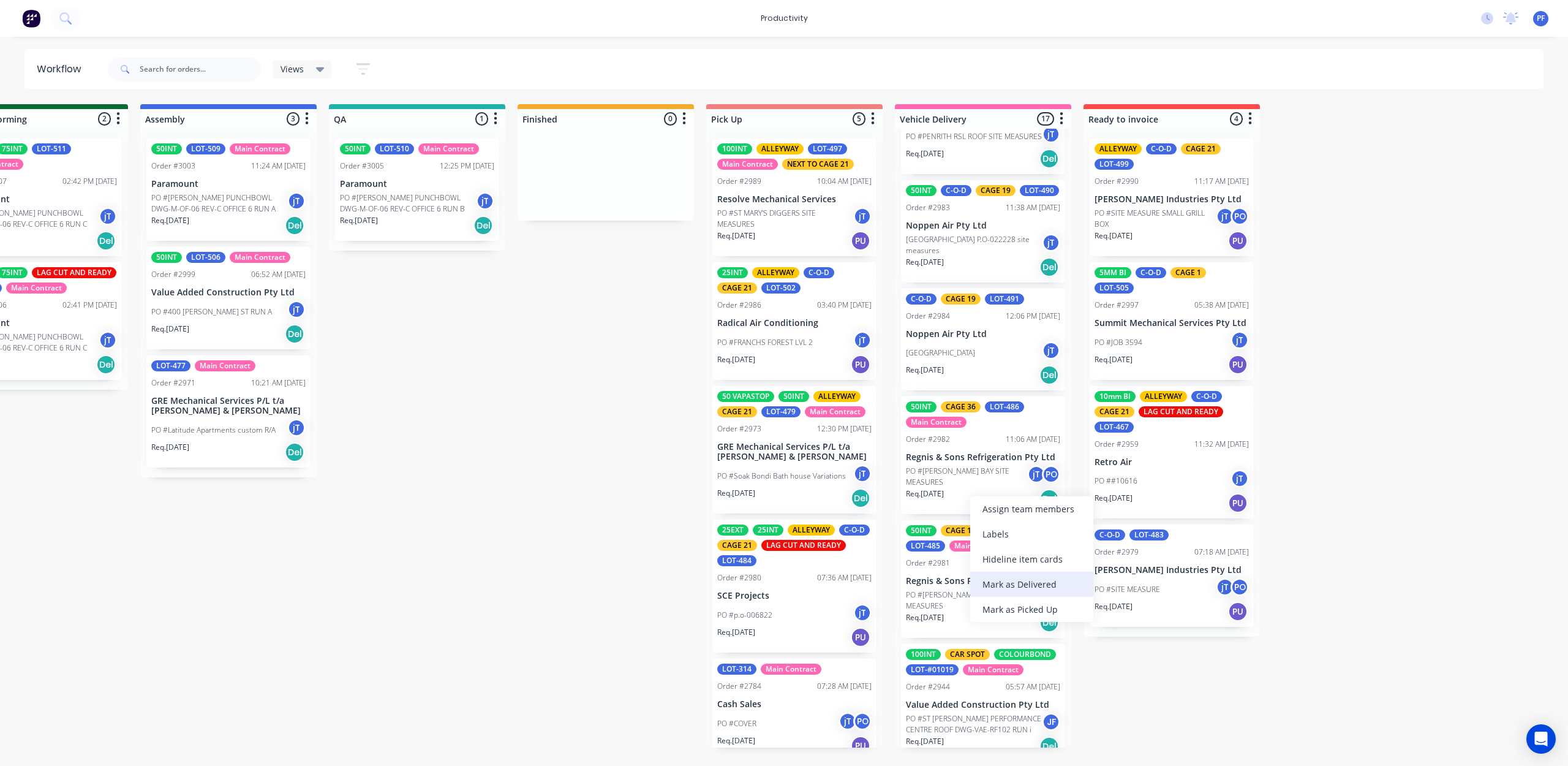
click at [997, 584] on div "Mark as Delivered" at bounding box center [1032, 583] width 123 height 25
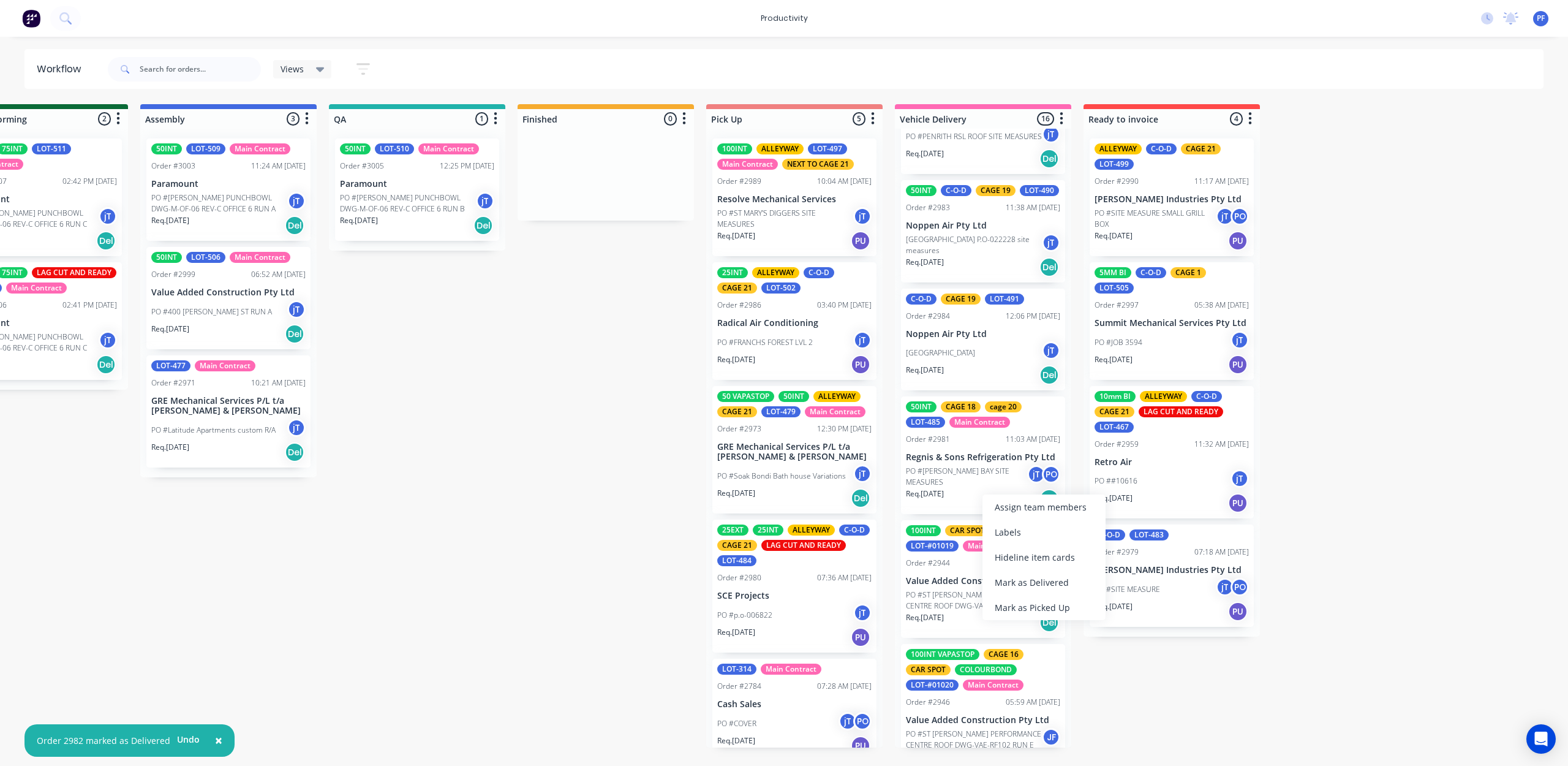
click at [1003, 581] on div "Mark as Delivered" at bounding box center [1044, 581] width 123 height 25
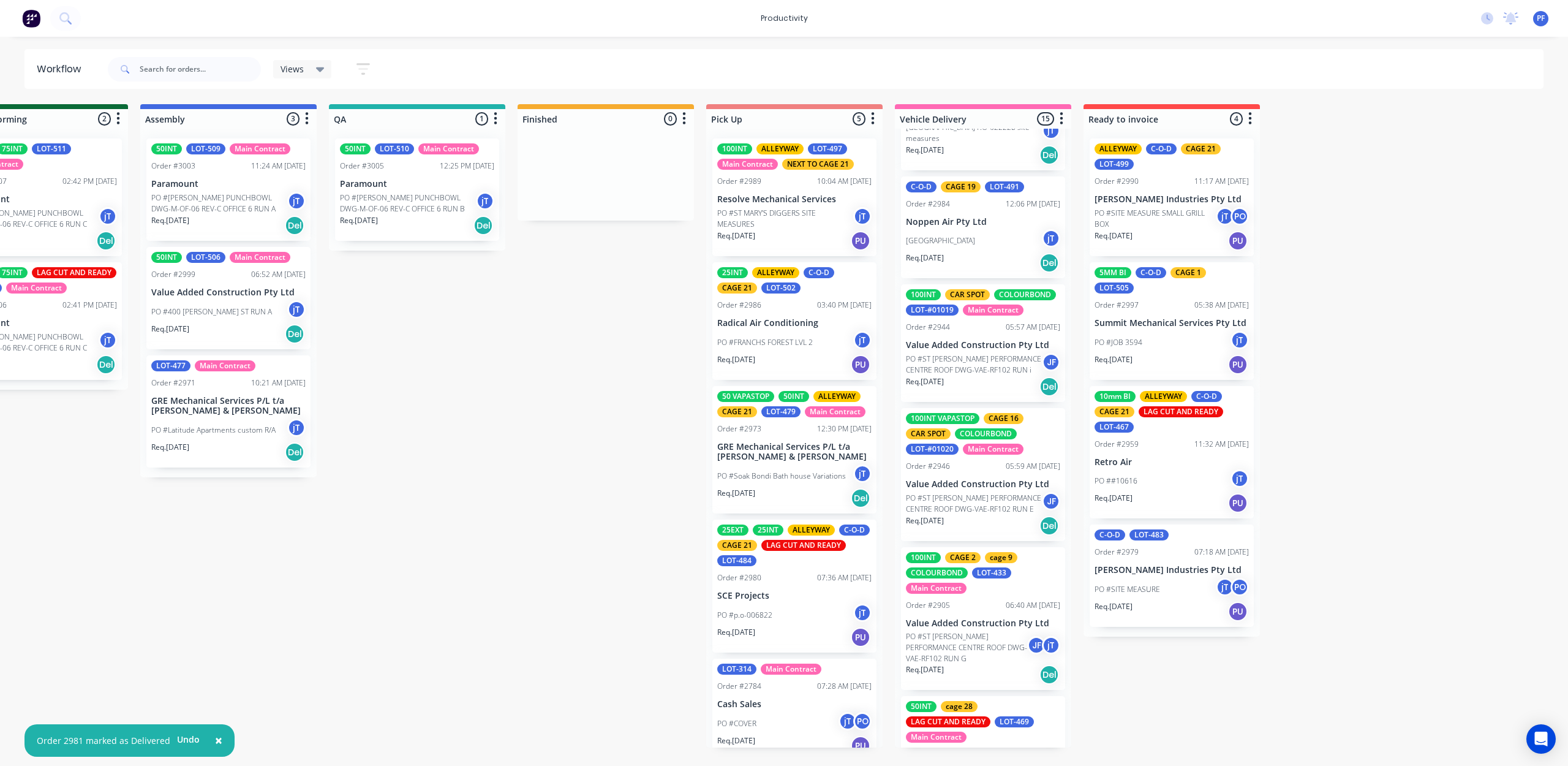
scroll to position [735, 0]
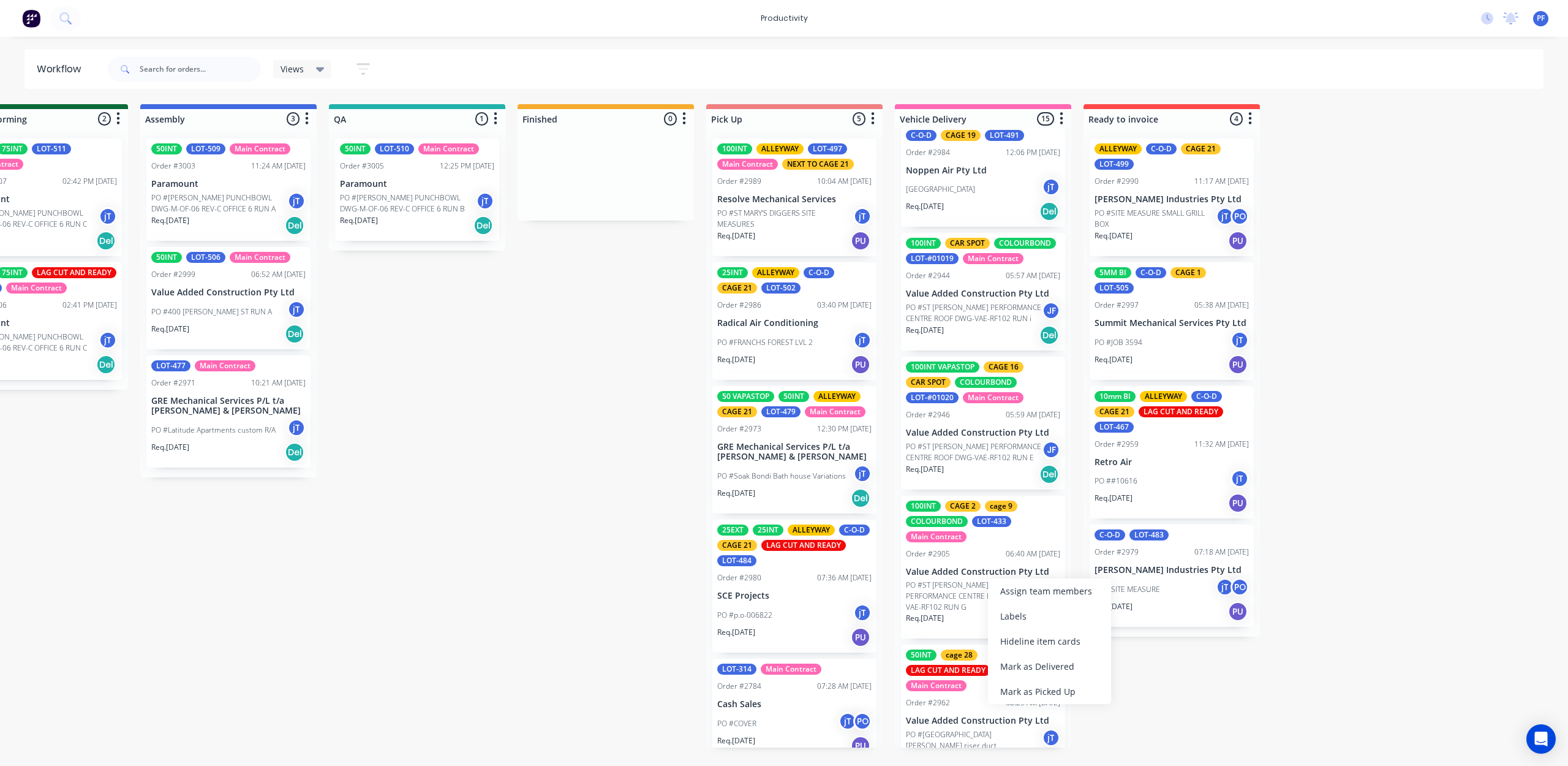
click at [1025, 659] on div "Mark as Delivered" at bounding box center [1050, 666] width 123 height 25
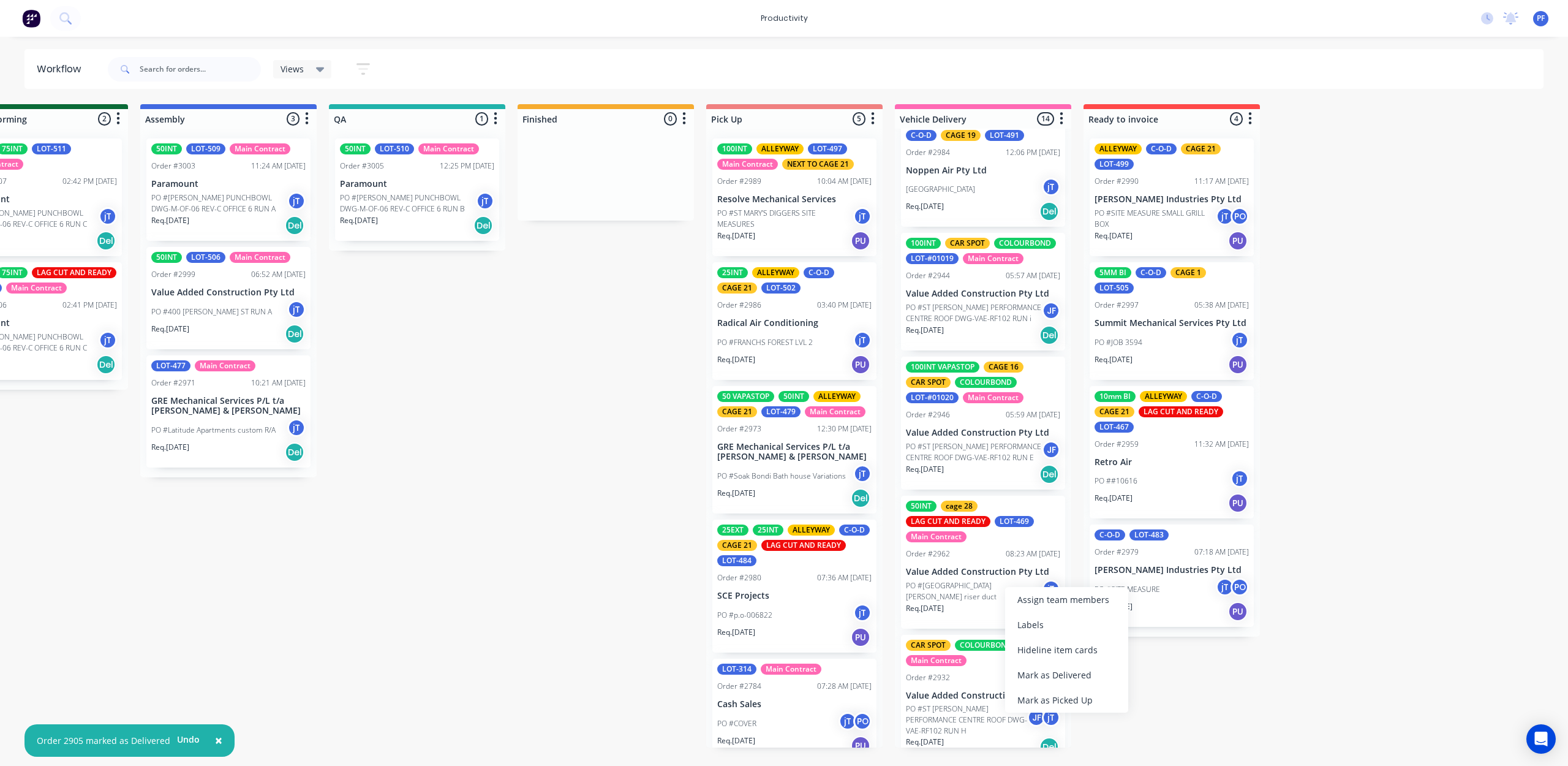
click at [1036, 667] on div "Mark as Delivered" at bounding box center [1067, 674] width 123 height 25
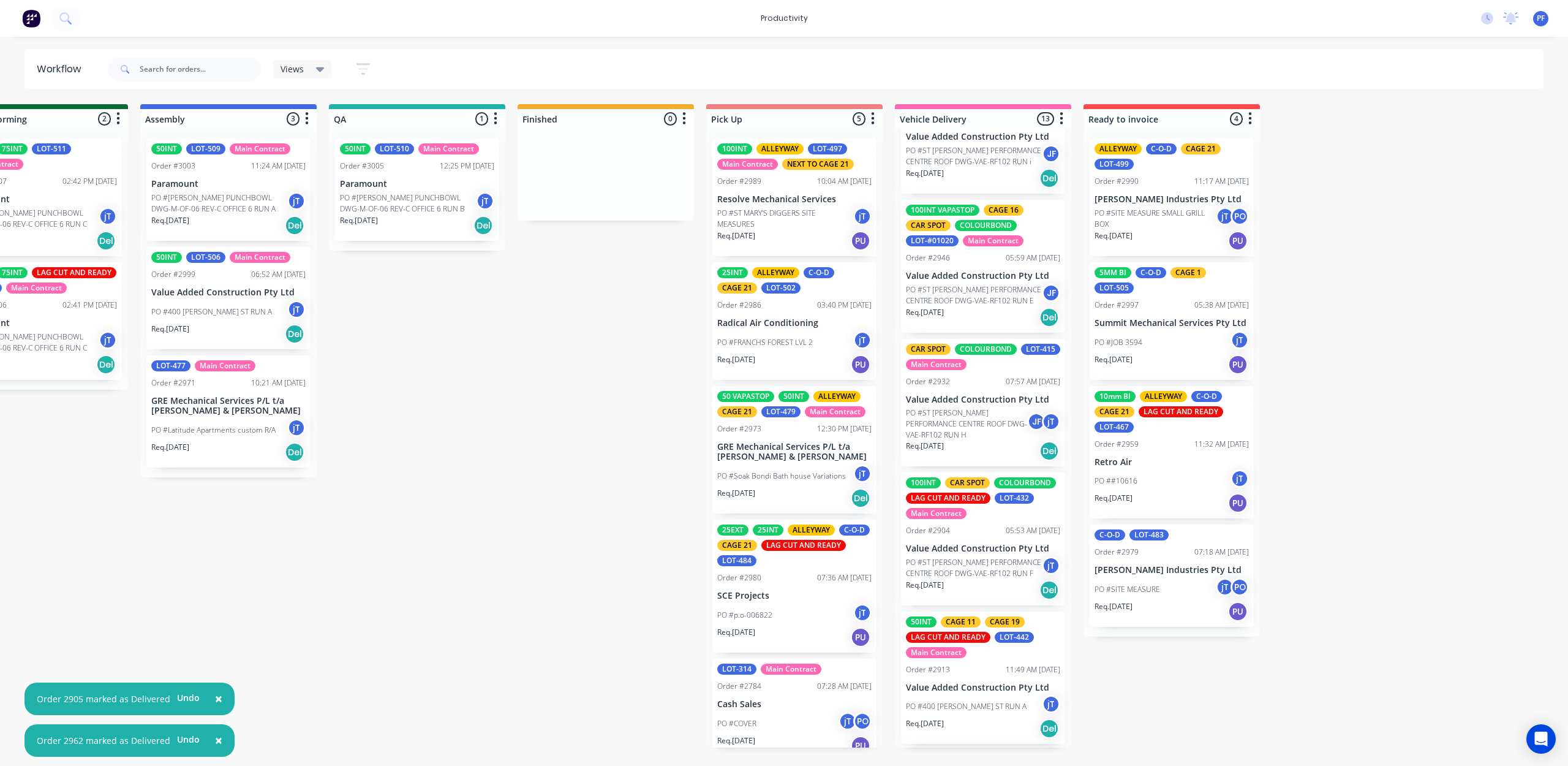
scroll to position [898, 0]
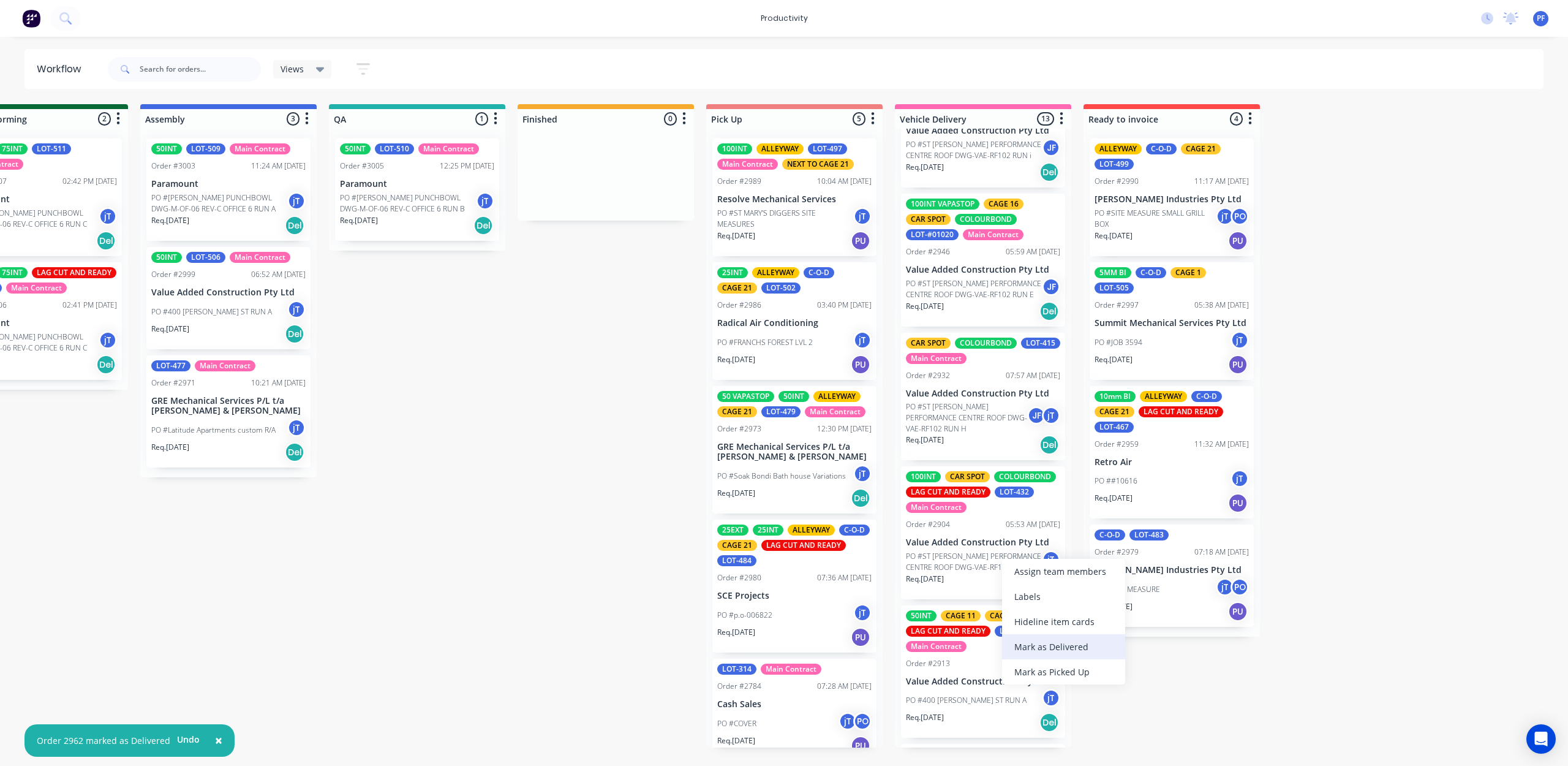
click at [1033, 651] on div "Mark as Delivered" at bounding box center [1064, 646] width 123 height 25
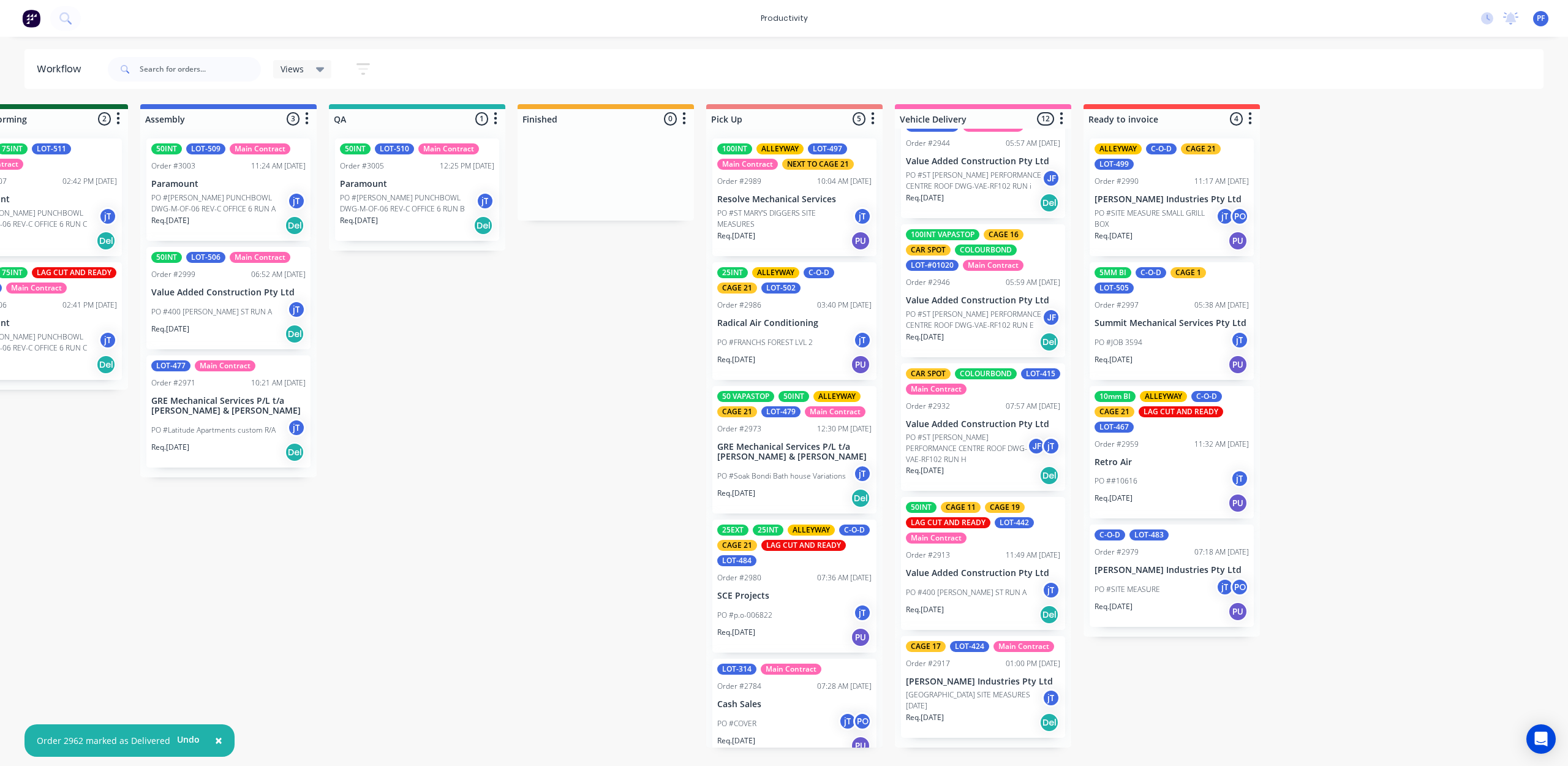
scroll to position [869, 0]
